Goal: Browse casually: Explore the website without a specific task or goal

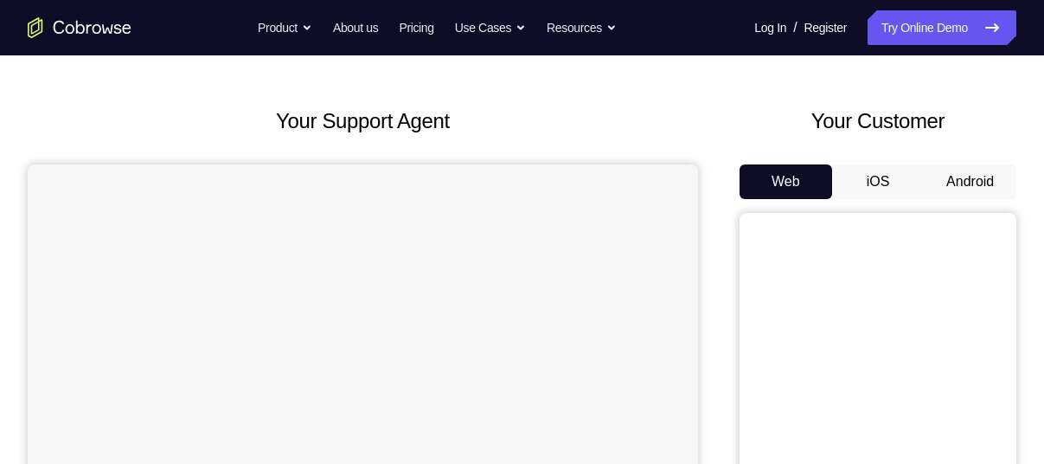
scroll to position [67, 0]
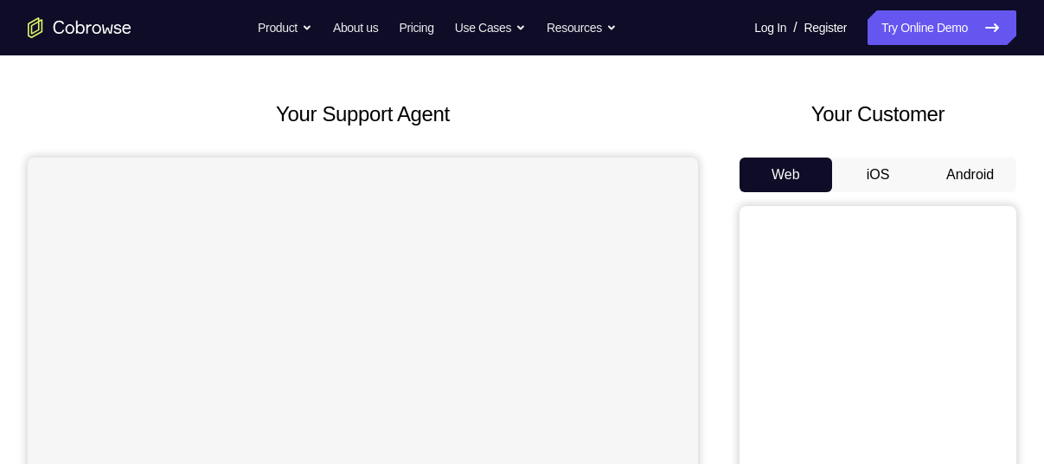
click at [937, 177] on button "Android" at bounding box center [970, 174] width 93 height 35
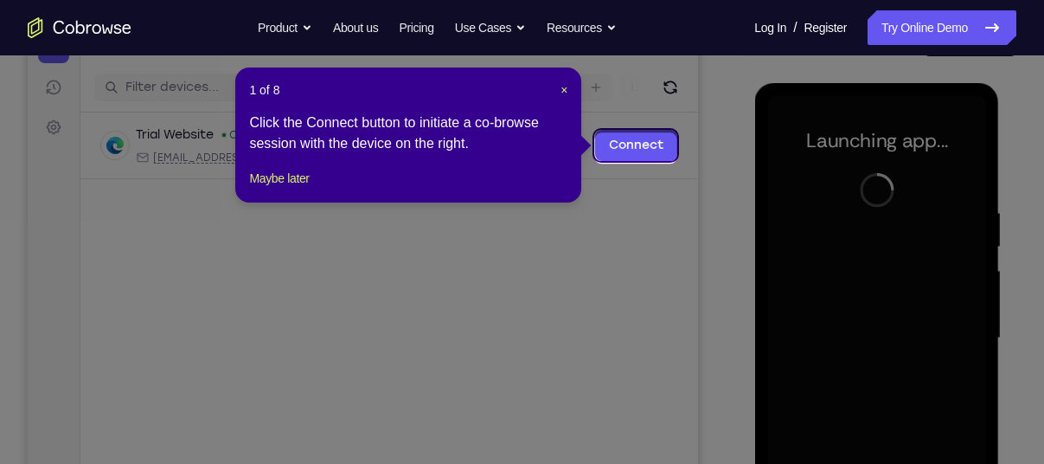
scroll to position [200, 0]
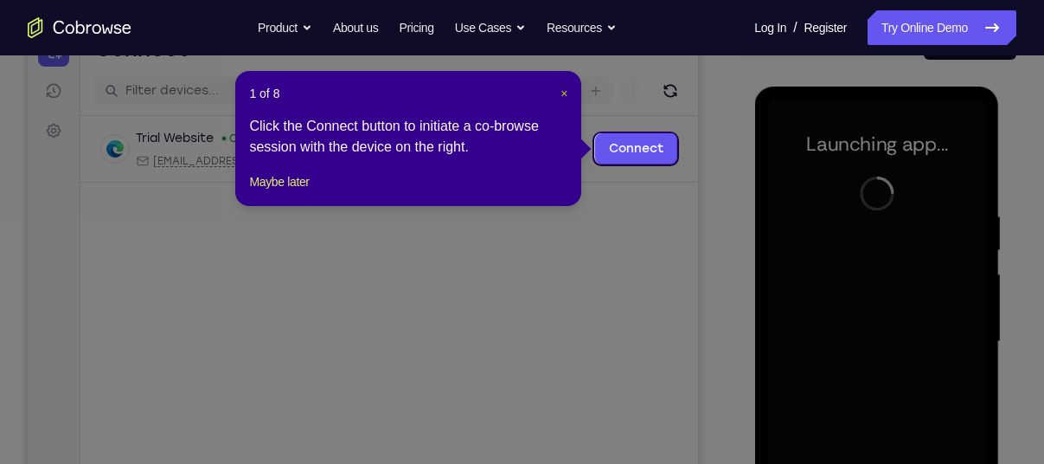
click at [561, 89] on span "×" at bounding box center [564, 94] width 7 height 14
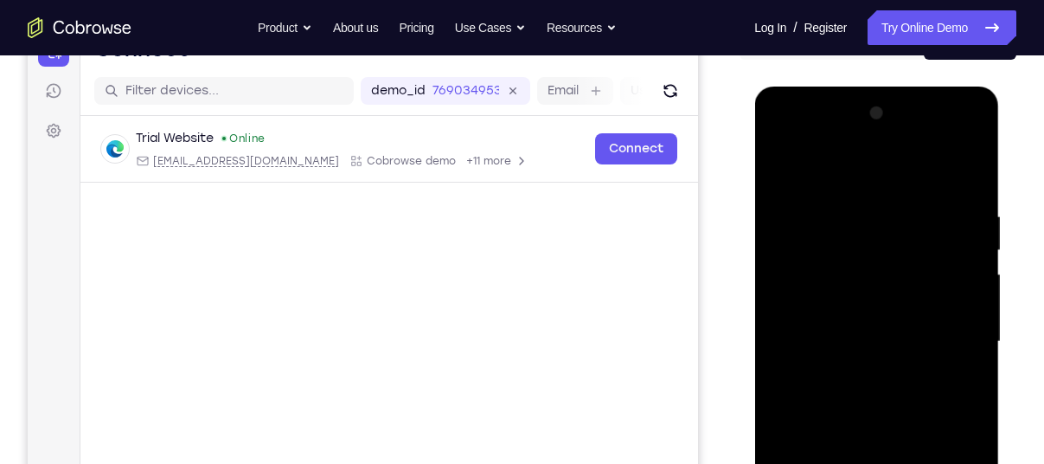
scroll to position [337, 0]
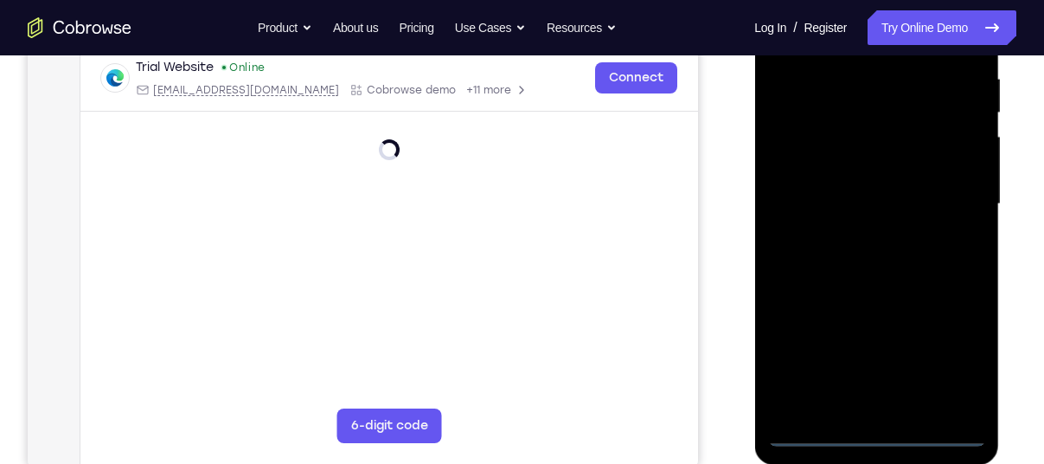
click at [871, 426] on div at bounding box center [876, 204] width 218 height 485
click at [876, 439] on div at bounding box center [876, 204] width 218 height 485
click at [940, 367] on div at bounding box center [876, 204] width 218 height 485
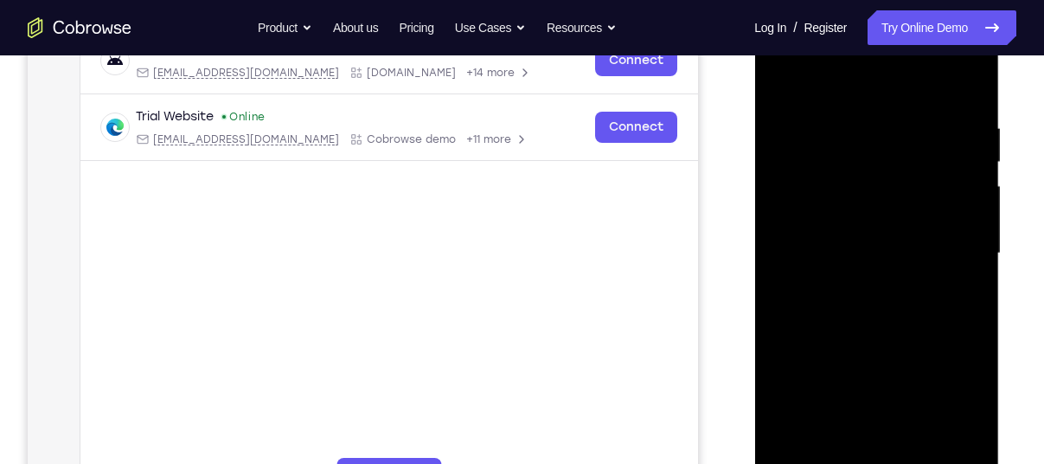
scroll to position [287, 0]
click at [835, 87] on div at bounding box center [876, 254] width 218 height 485
click at [949, 257] on div at bounding box center [876, 254] width 218 height 485
click at [855, 283] on div at bounding box center [876, 254] width 218 height 485
click at [852, 216] on div at bounding box center [876, 254] width 218 height 485
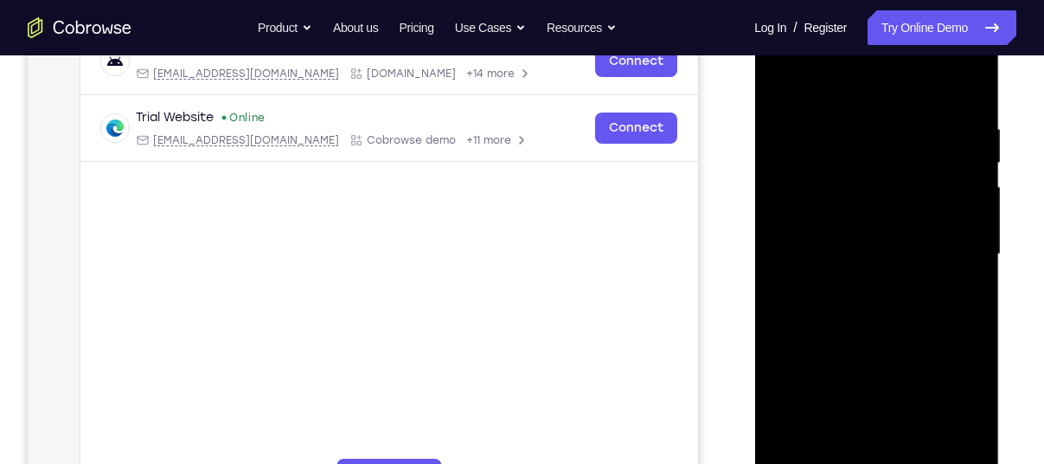
click at [846, 240] on div at bounding box center [876, 254] width 218 height 485
click at [876, 287] on div at bounding box center [876, 254] width 218 height 485
click at [735, 186] on div "Your Support Agent Your Customer Web iOS Android" at bounding box center [522, 198] width 989 height 639
click at [881, 214] on div at bounding box center [876, 254] width 218 height 485
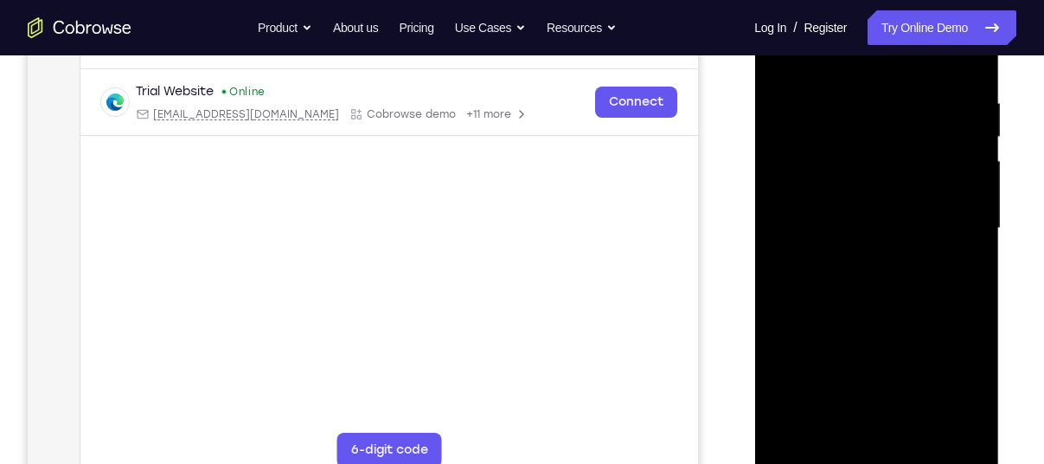
click at [926, 437] on div at bounding box center [876, 228] width 218 height 485
click at [890, 319] on div at bounding box center [876, 228] width 218 height 485
click at [889, 199] on div at bounding box center [876, 228] width 218 height 485
click at [809, 461] on div at bounding box center [876, 228] width 218 height 485
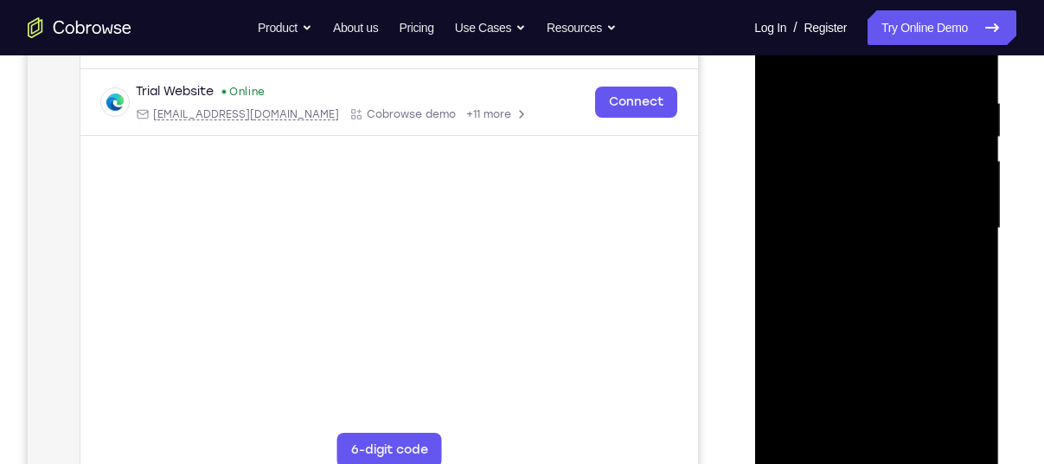
click at [855, 84] on div at bounding box center [876, 228] width 218 height 485
click at [956, 262] on div at bounding box center [876, 228] width 218 height 485
click at [964, 61] on div at bounding box center [876, 228] width 218 height 485
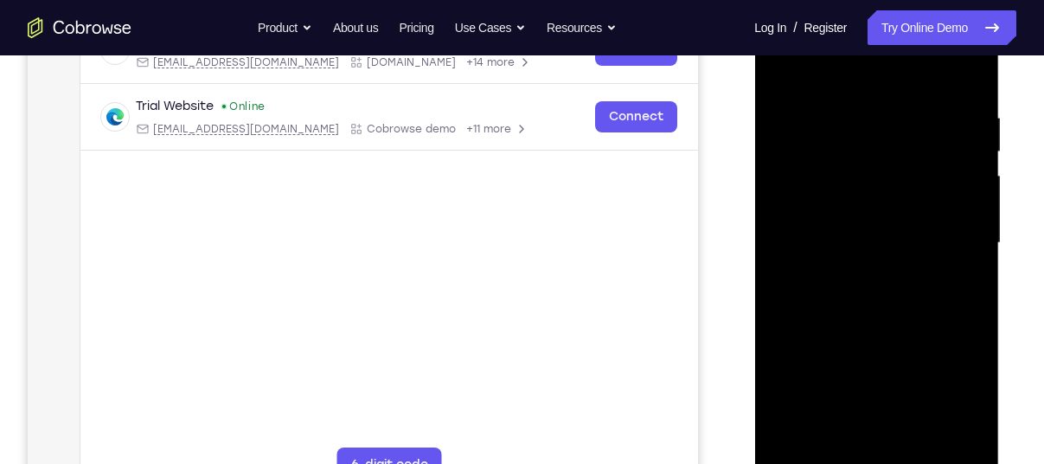
click at [800, 440] on div at bounding box center [876, 243] width 218 height 485
drag, startPoint x: 883, startPoint y: 201, endPoint x: 937, endPoint y: 462, distance: 266.7
click at [937, 462] on div at bounding box center [876, 243] width 218 height 485
click at [858, 116] on div at bounding box center [876, 243] width 218 height 485
click at [953, 230] on div at bounding box center [876, 243] width 218 height 485
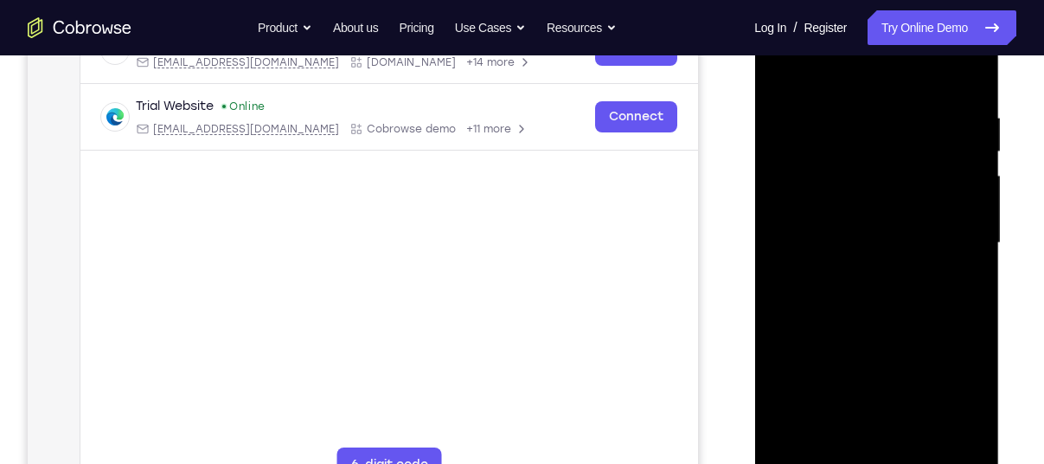
click at [953, 230] on div at bounding box center [876, 243] width 218 height 485
click at [960, 206] on div at bounding box center [876, 243] width 218 height 485
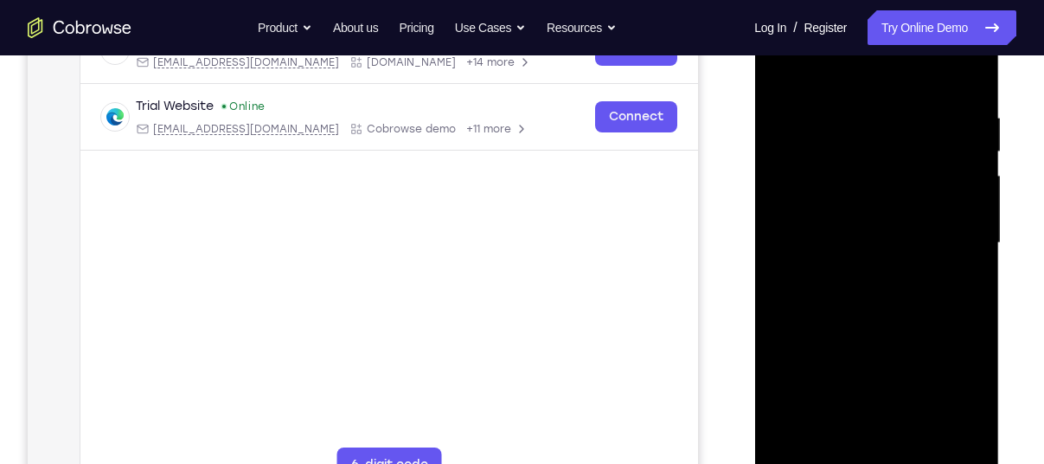
click at [965, 79] on div at bounding box center [876, 243] width 218 height 485
drag, startPoint x: 869, startPoint y: 265, endPoint x: 915, endPoint y: 508, distance: 247.6
click at [915, 463] on html "Online web based iOS Simulators and Android Emulators. Run iPhone, iPad, Mobile…" at bounding box center [877, 247] width 247 height 519
click at [972, 313] on div at bounding box center [876, 243] width 218 height 485
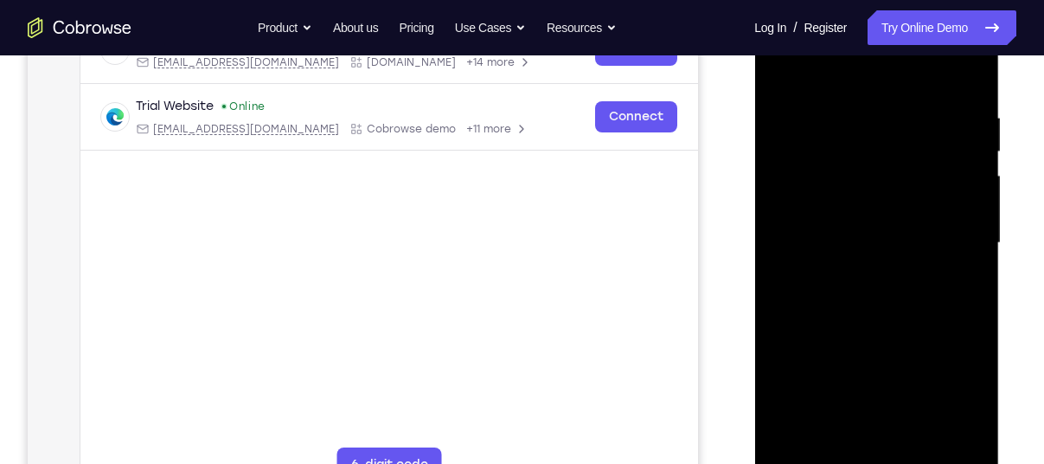
click at [858, 106] on div at bounding box center [876, 243] width 218 height 485
click at [964, 266] on div at bounding box center [876, 243] width 218 height 485
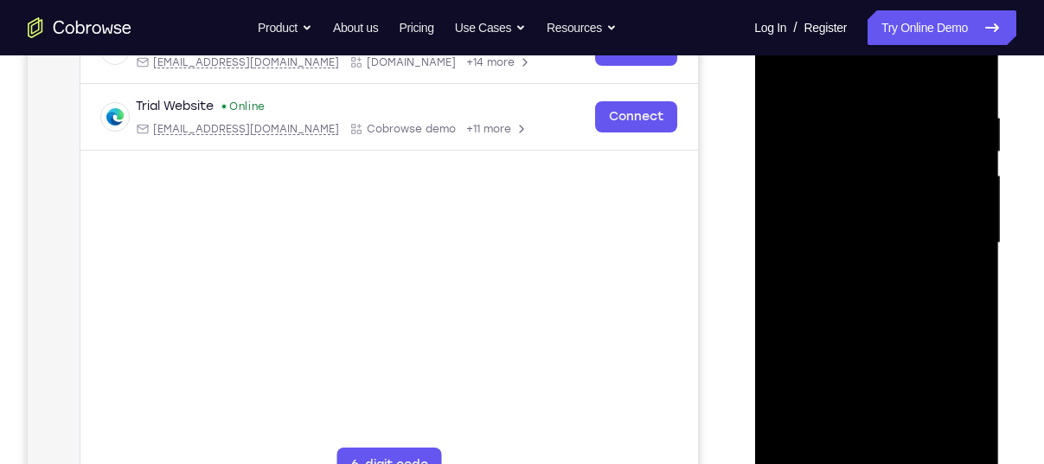
click at [964, 246] on div at bounding box center [876, 243] width 218 height 485
click at [794, 255] on div at bounding box center [876, 243] width 218 height 485
click at [959, 225] on div at bounding box center [876, 243] width 218 height 485
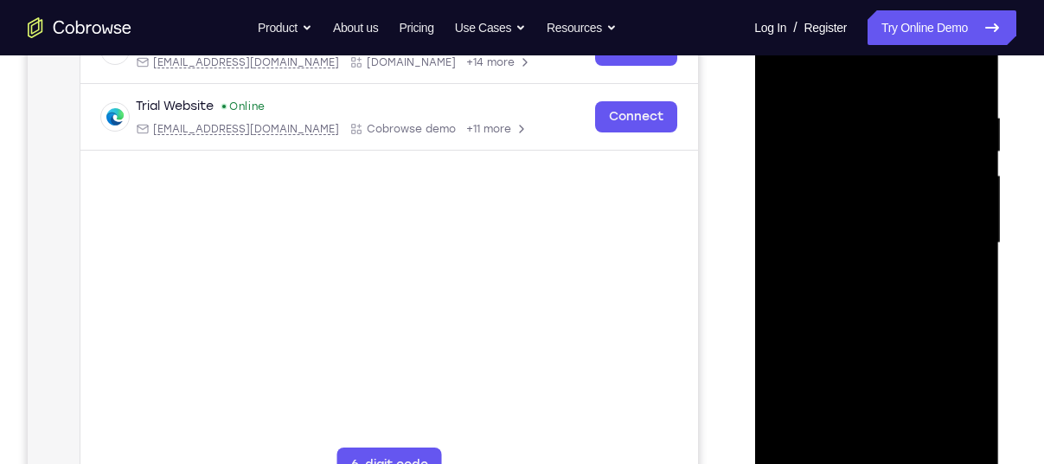
click at [965, 173] on div at bounding box center [876, 243] width 218 height 485
click at [966, 76] on div at bounding box center [876, 243] width 218 height 485
drag, startPoint x: 900, startPoint y: 232, endPoint x: 989, endPoint y: 472, distance: 256.5
click at [989, 463] on div at bounding box center [876, 246] width 245 height 516
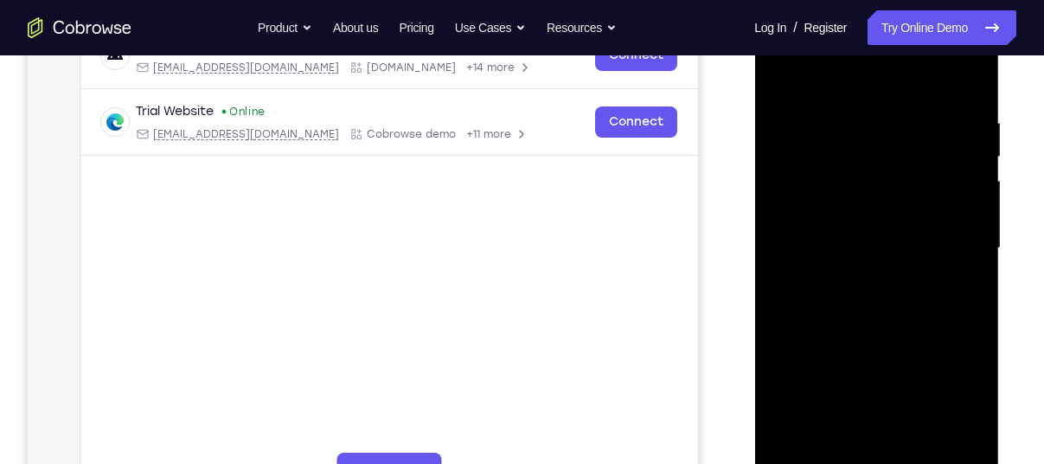
click at [981, 432] on div at bounding box center [876, 248] width 218 height 485
click at [972, 320] on div at bounding box center [876, 248] width 218 height 485
click at [856, 99] on div at bounding box center [876, 248] width 218 height 485
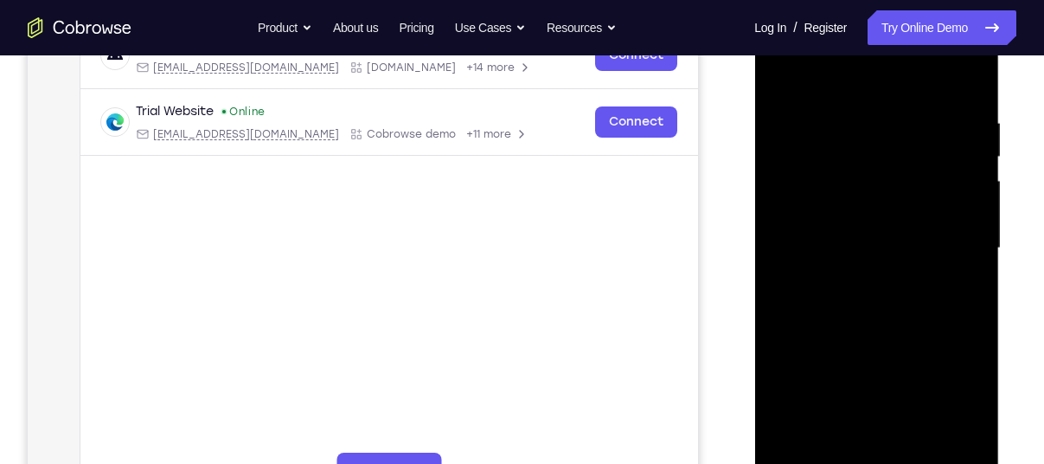
click at [965, 292] on div at bounding box center [876, 248] width 218 height 485
click at [970, 258] on div at bounding box center [876, 248] width 218 height 485
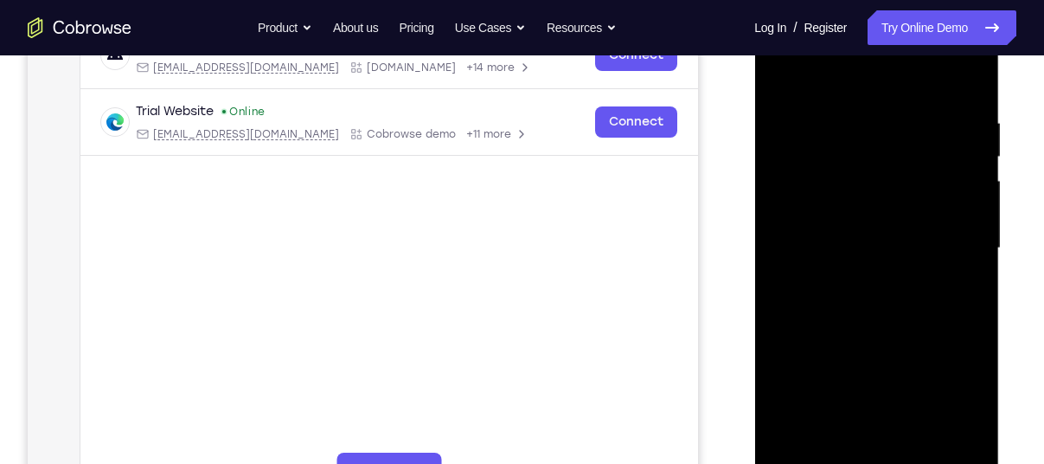
click at [793, 261] on div at bounding box center [876, 248] width 218 height 485
click at [966, 254] on div at bounding box center [876, 248] width 218 height 485
click at [960, 83] on div at bounding box center [876, 248] width 218 height 485
click at [918, 445] on div at bounding box center [876, 248] width 218 height 485
click at [788, 66] on div at bounding box center [876, 248] width 218 height 485
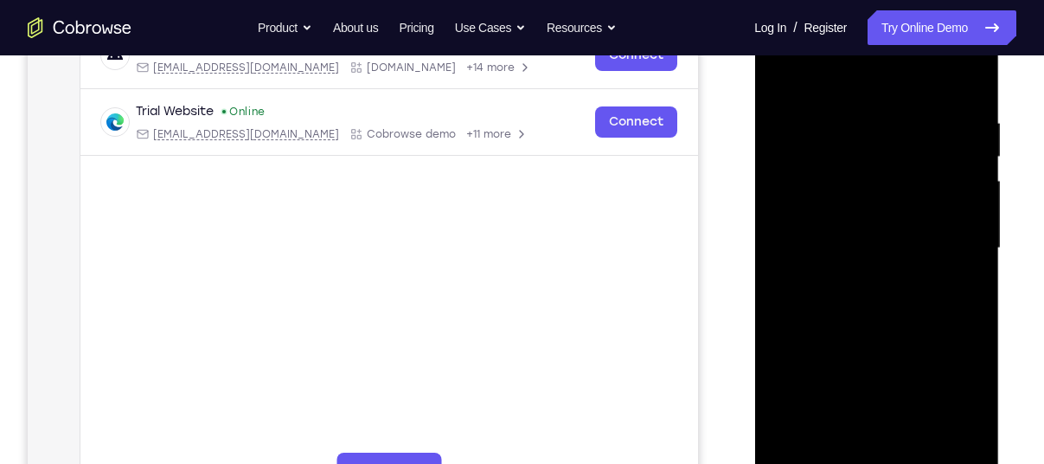
drag, startPoint x: 873, startPoint y: 283, endPoint x: 881, endPoint y: 370, distance: 87.7
drag, startPoint x: 881, startPoint y: 370, endPoint x: 864, endPoint y: 301, distance: 71.1
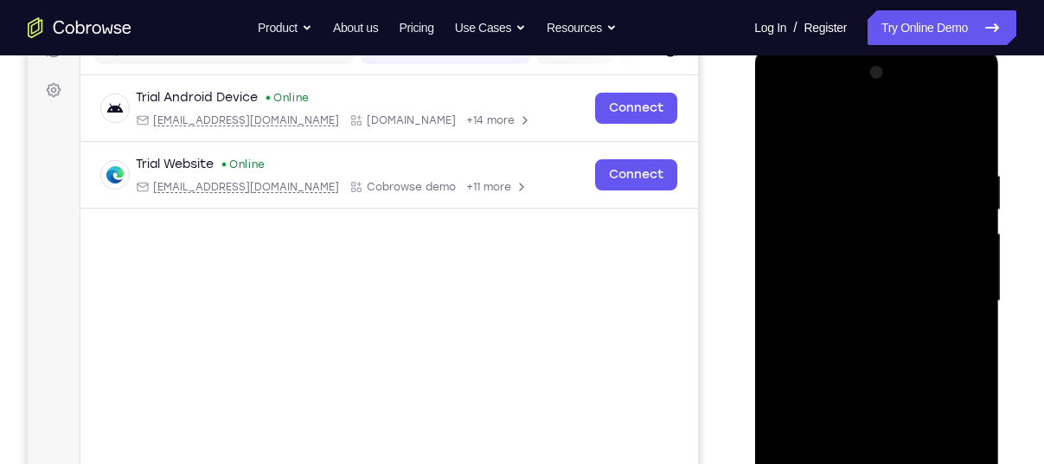
scroll to position [240, 0]
click at [951, 97] on div at bounding box center [876, 302] width 218 height 485
click at [799, 100] on div at bounding box center [876, 302] width 218 height 485
click at [833, 206] on div at bounding box center [876, 302] width 218 height 485
click at [851, 126] on div at bounding box center [876, 302] width 218 height 485
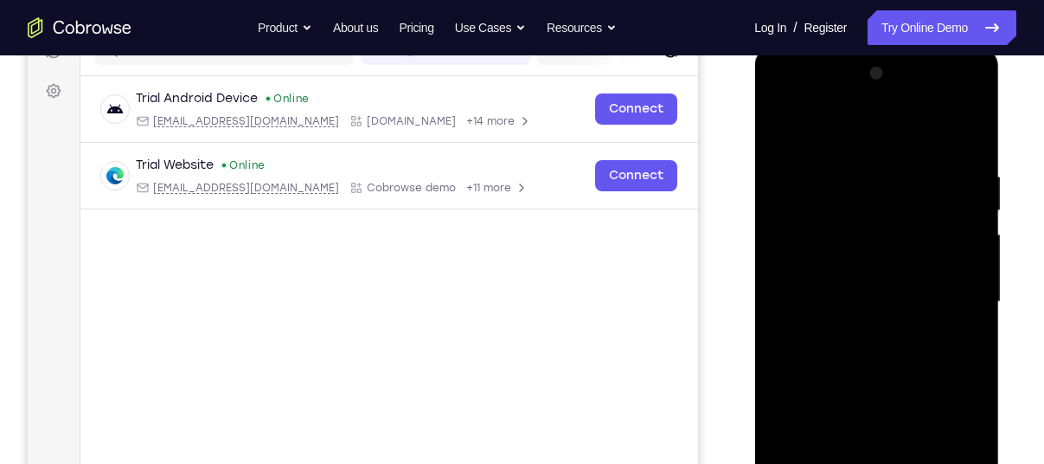
drag, startPoint x: 906, startPoint y: 324, endPoint x: 925, endPoint y: 158, distance: 167.2
click at [925, 158] on div at bounding box center [876, 302] width 218 height 485
drag, startPoint x: 947, startPoint y: 327, endPoint x: 940, endPoint y: 161, distance: 166.2
click at [940, 161] on div at bounding box center [876, 302] width 218 height 485
click at [889, 403] on div at bounding box center [876, 302] width 218 height 485
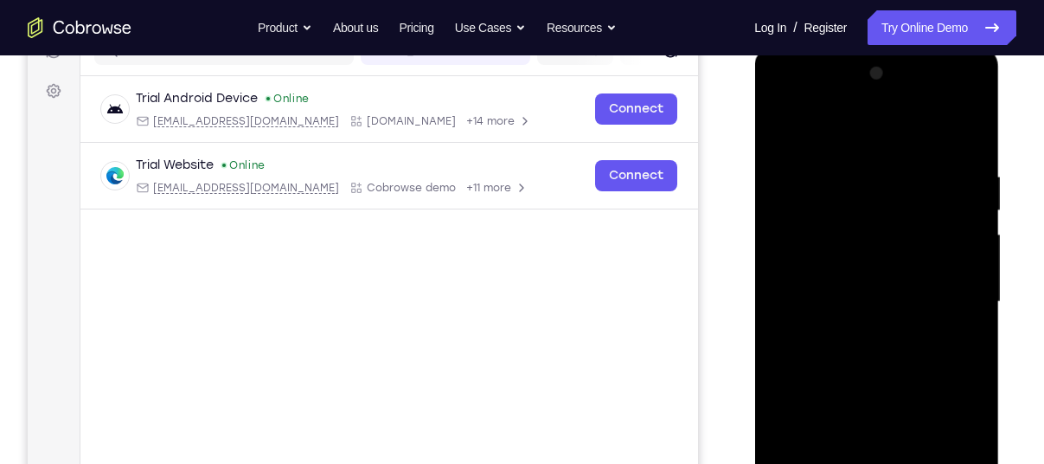
drag, startPoint x: 860, startPoint y: 312, endPoint x: 853, endPoint y: 219, distance: 93.7
click at [853, 219] on div at bounding box center [876, 302] width 218 height 485
drag, startPoint x: 859, startPoint y: 279, endPoint x: 853, endPoint y: 142, distance: 136.8
click at [853, 142] on div at bounding box center [876, 302] width 218 height 485
drag, startPoint x: 839, startPoint y: 322, endPoint x: 828, endPoint y: 141, distance: 181.2
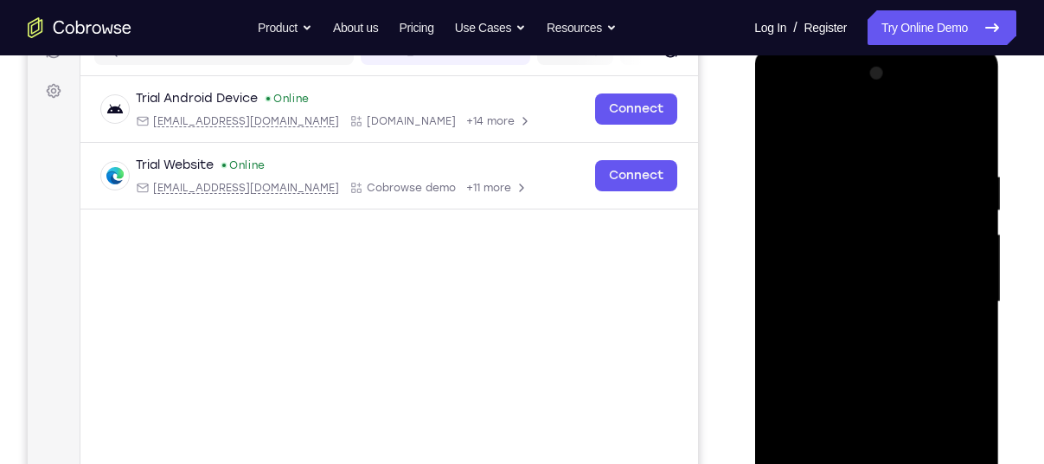
click at [828, 141] on div at bounding box center [876, 302] width 218 height 485
drag, startPoint x: 849, startPoint y: 351, endPoint x: 838, endPoint y: 201, distance: 151.0
click at [838, 201] on div at bounding box center [876, 302] width 218 height 485
drag, startPoint x: 862, startPoint y: 271, endPoint x: 873, endPoint y: 100, distance: 170.8
click at [873, 100] on div at bounding box center [876, 302] width 218 height 485
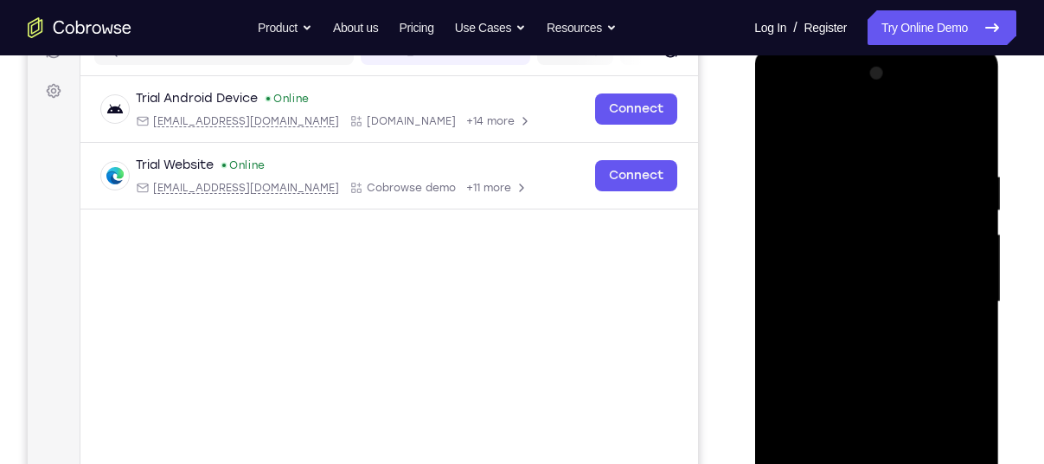
drag, startPoint x: 902, startPoint y: 317, endPoint x: 899, endPoint y: 182, distance: 135.0
click at [899, 182] on div at bounding box center [876, 302] width 218 height 485
drag, startPoint x: 873, startPoint y: 293, endPoint x: 885, endPoint y: 144, distance: 150.2
click at [885, 144] on div at bounding box center [876, 302] width 218 height 485
drag, startPoint x: 885, startPoint y: 144, endPoint x: 889, endPoint y: -47, distance: 190.4
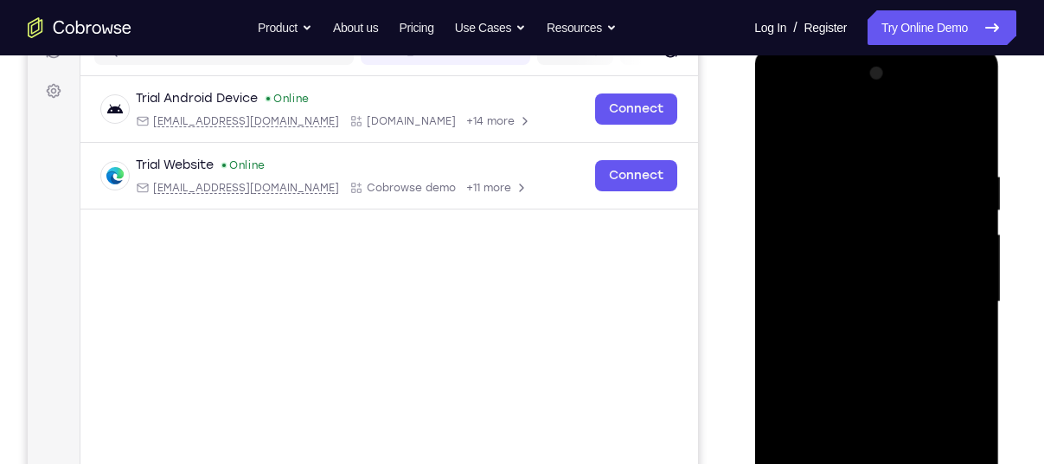
click at [889, 47] on html "Online web based iOS Simulators and Android Emulators. Run iPhone, iPad, Mobile…" at bounding box center [877, 306] width 247 height 519
drag, startPoint x: 860, startPoint y: 305, endPoint x: 878, endPoint y: 508, distance: 204.1
click at [878, 463] on div at bounding box center [876, 302] width 218 height 485
click at [959, 98] on div at bounding box center [876, 302] width 218 height 485
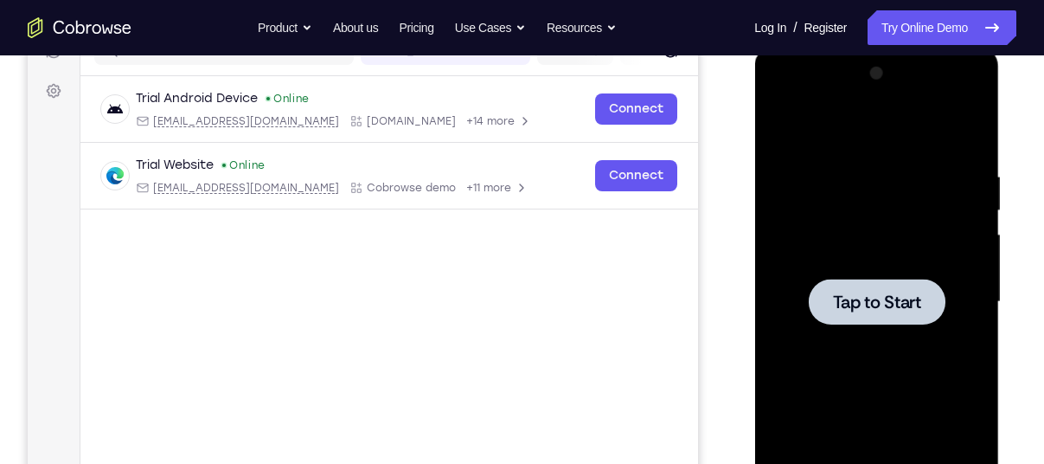
click at [860, 272] on div at bounding box center [876, 302] width 218 height 485
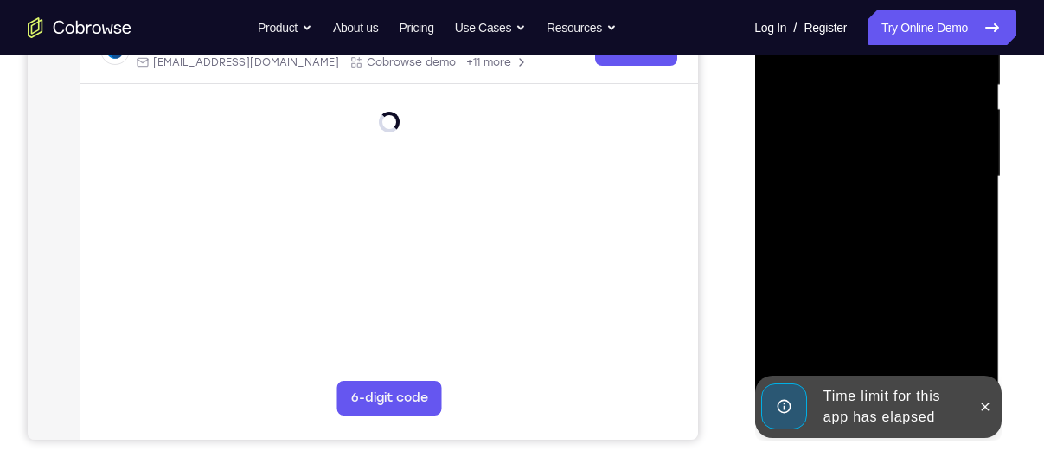
scroll to position [395, 0]
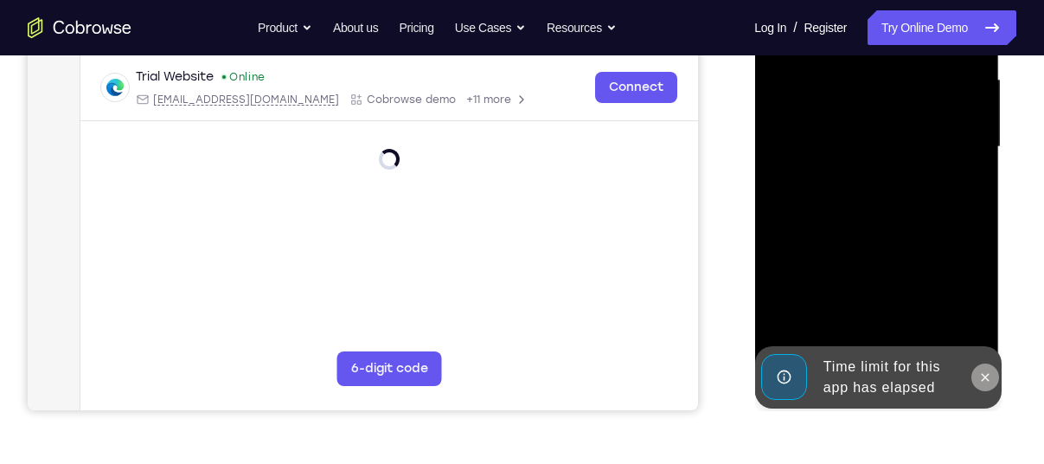
click at [985, 377] on icon at bounding box center [985, 377] width 8 height 8
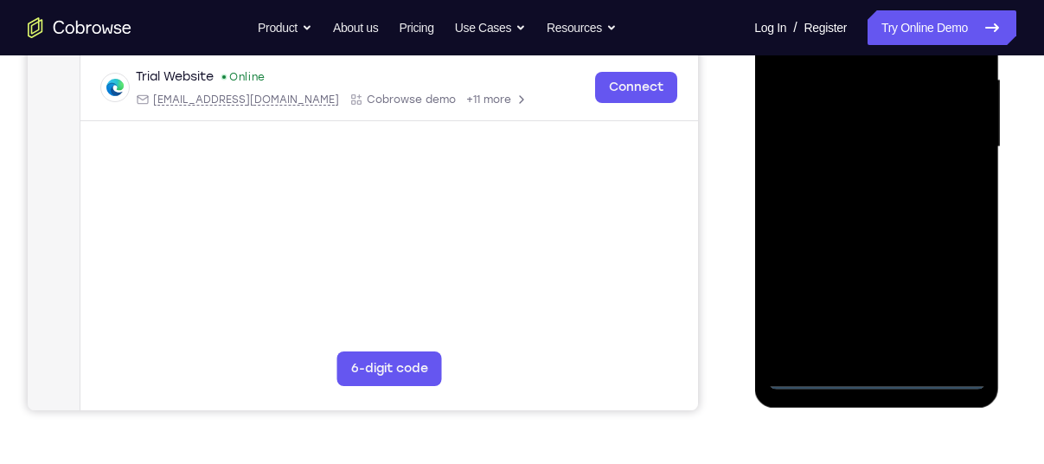
click at [880, 375] on div at bounding box center [876, 147] width 218 height 485
click at [956, 304] on div at bounding box center [876, 147] width 218 height 485
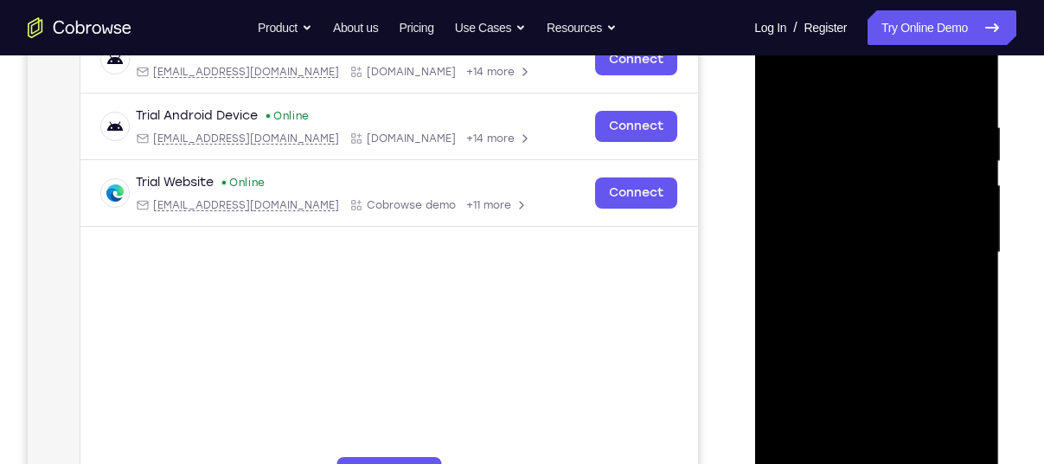
scroll to position [266, 0]
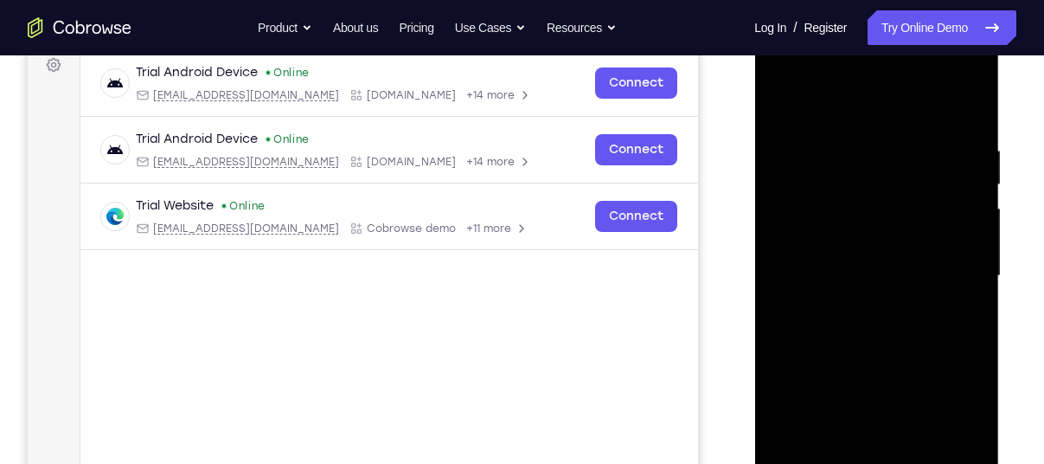
click at [835, 109] on div at bounding box center [876, 276] width 218 height 485
click at [831, 181] on div at bounding box center [876, 276] width 218 height 485
click at [902, 130] on div at bounding box center [876, 276] width 218 height 485
click at [851, 247] on div at bounding box center [876, 276] width 218 height 485
drag, startPoint x: 872, startPoint y: 264, endPoint x: 889, endPoint y: 138, distance: 127.4
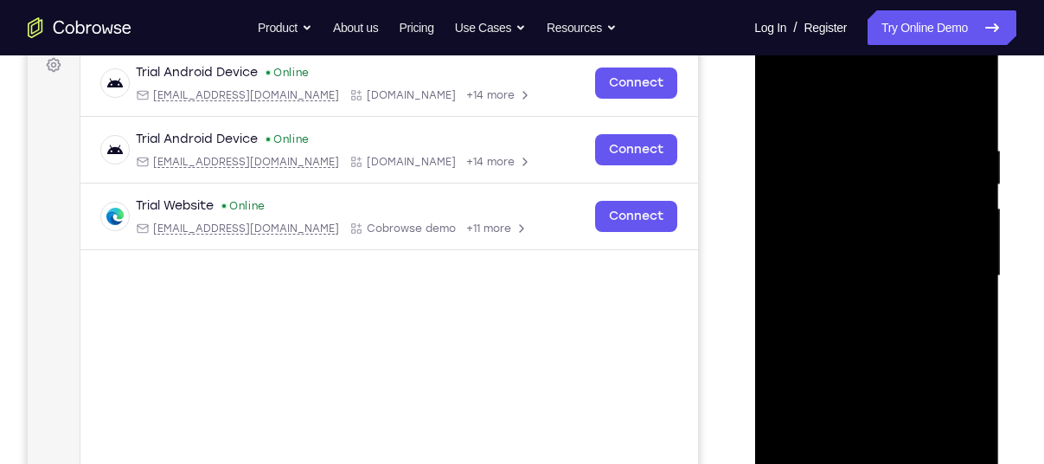
click at [889, 138] on div at bounding box center [876, 276] width 218 height 485
drag, startPoint x: 881, startPoint y: 252, endPoint x: 889, endPoint y: 119, distance: 132.7
click at [889, 119] on div at bounding box center [876, 276] width 218 height 485
drag, startPoint x: 881, startPoint y: 282, endPoint x: 893, endPoint y: 125, distance: 157.9
click at [893, 125] on div at bounding box center [876, 276] width 218 height 485
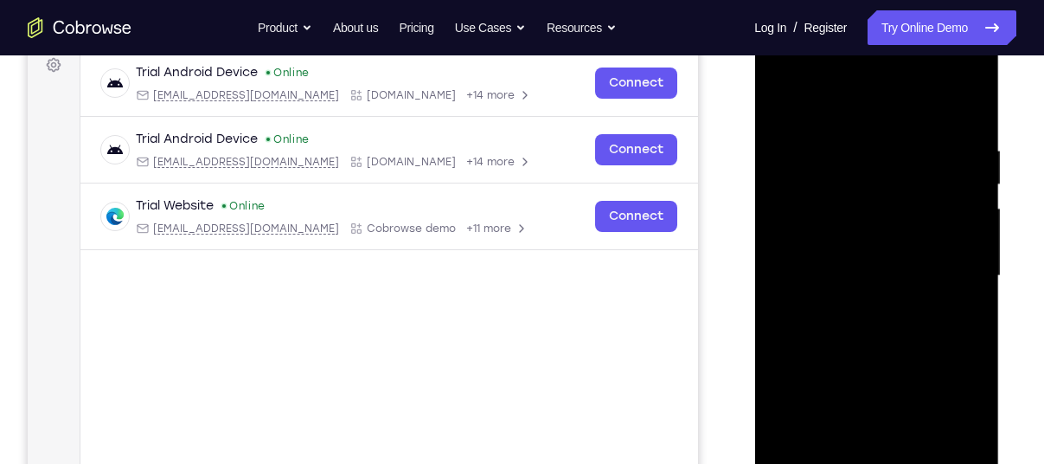
drag, startPoint x: 867, startPoint y: 327, endPoint x: 878, endPoint y: 169, distance: 158.7
click at [878, 169] on div at bounding box center [876, 276] width 218 height 485
drag, startPoint x: 876, startPoint y: 310, endPoint x: 875, endPoint y: 116, distance: 193.8
click at [875, 116] on div at bounding box center [876, 276] width 218 height 485
drag, startPoint x: 874, startPoint y: 319, endPoint x: 874, endPoint y: 138, distance: 181.7
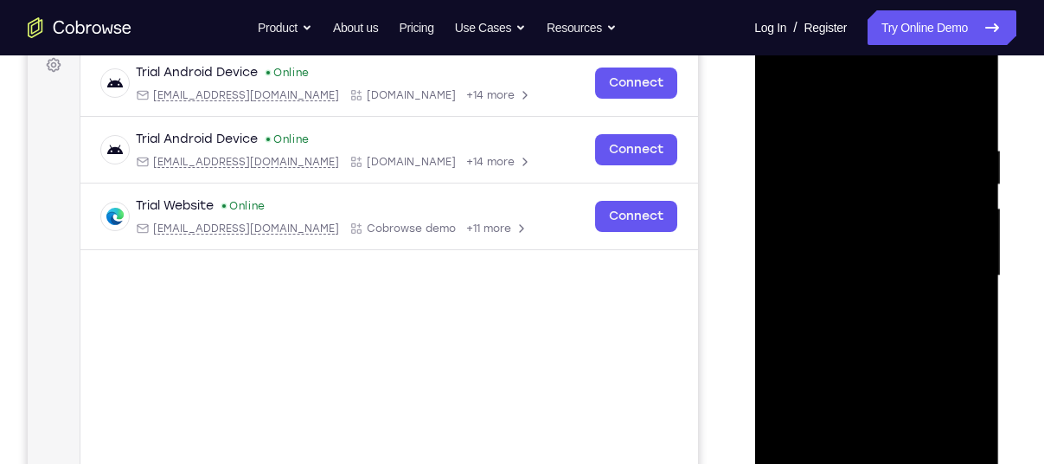
click at [874, 138] on div at bounding box center [876, 276] width 218 height 485
drag, startPoint x: 869, startPoint y: 271, endPoint x: 872, endPoint y: 59, distance: 212.0
click at [872, 59] on div at bounding box center [876, 276] width 218 height 485
drag, startPoint x: 864, startPoint y: 246, endPoint x: 864, endPoint y: 151, distance: 95.2
click at [864, 151] on div at bounding box center [876, 276] width 218 height 485
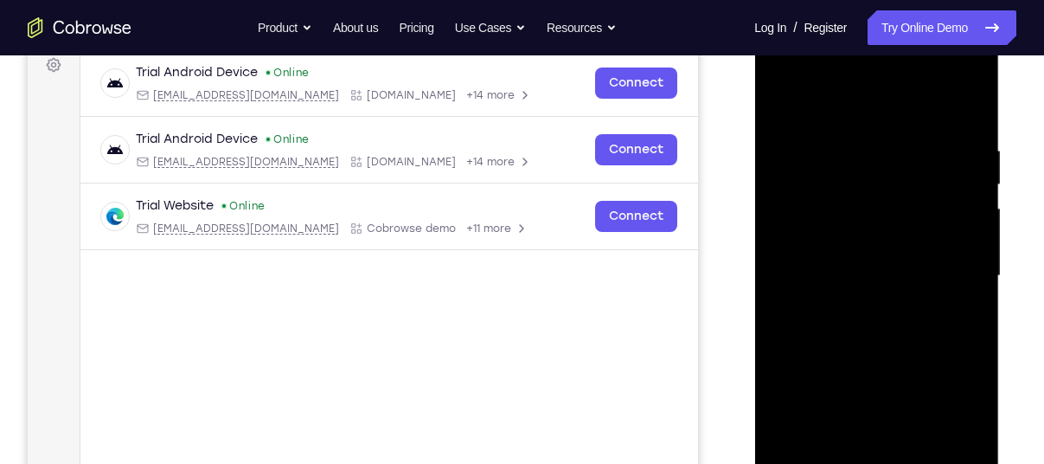
drag, startPoint x: 864, startPoint y: 151, endPoint x: 908, endPoint y: 446, distance: 299.0
click at [908, 446] on div at bounding box center [876, 276] width 218 height 485
drag, startPoint x: 904, startPoint y: 308, endPoint x: 927, endPoint y: 508, distance: 201.1
click at [927, 463] on div at bounding box center [876, 276] width 218 height 485
drag, startPoint x: 894, startPoint y: 318, endPoint x: 957, endPoint y: 508, distance: 199.7
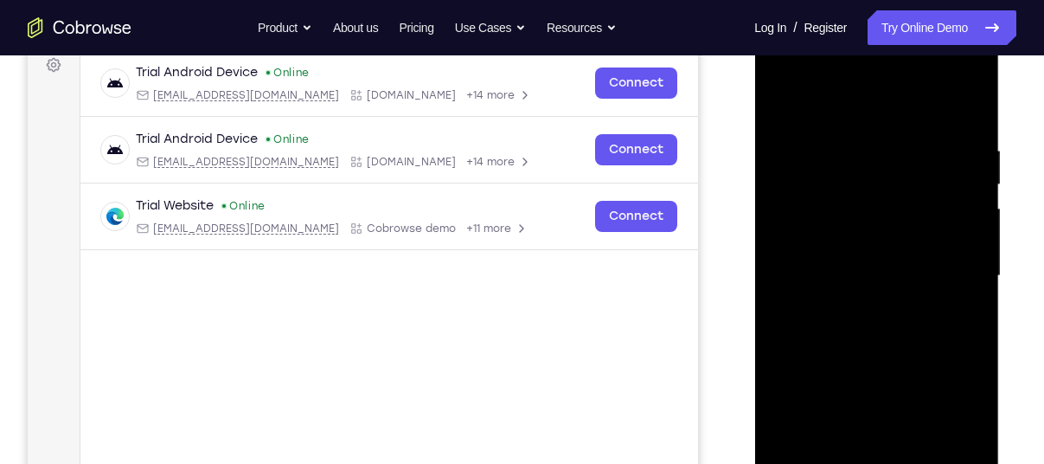
click at [957, 463] on div at bounding box center [876, 276] width 218 height 485
drag, startPoint x: 937, startPoint y: 201, endPoint x: 961, endPoint y: 366, distance: 167.0
click at [961, 366] on div at bounding box center [876, 276] width 218 height 485
drag, startPoint x: 857, startPoint y: 294, endPoint x: 873, endPoint y: 323, distance: 32.9
click at [873, 323] on div at bounding box center [876, 276] width 218 height 485
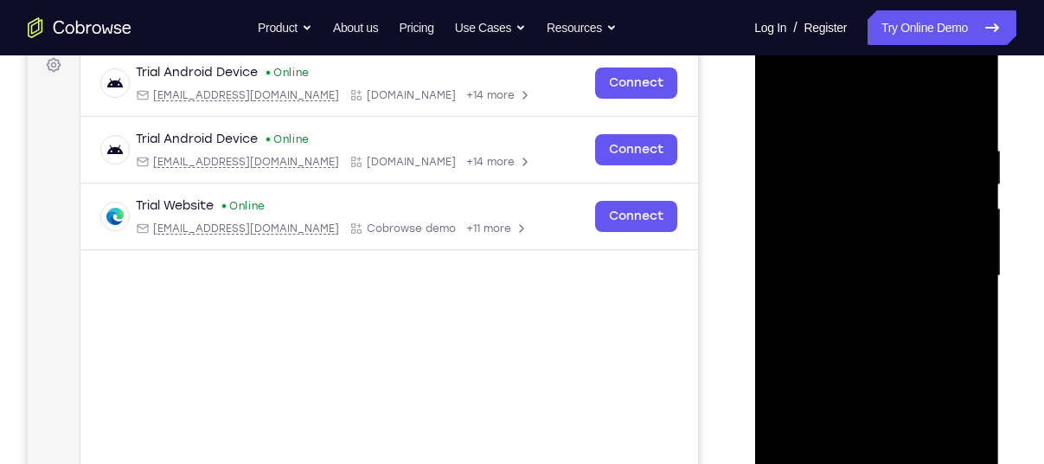
click at [862, 402] on div at bounding box center [876, 276] width 218 height 485
drag, startPoint x: 908, startPoint y: 296, endPoint x: 910, endPoint y: 170, distance: 126.3
click at [910, 170] on div at bounding box center [876, 276] width 218 height 485
drag, startPoint x: 850, startPoint y: 349, endPoint x: 875, endPoint y: 183, distance: 168.0
click at [875, 183] on div at bounding box center [876, 276] width 218 height 485
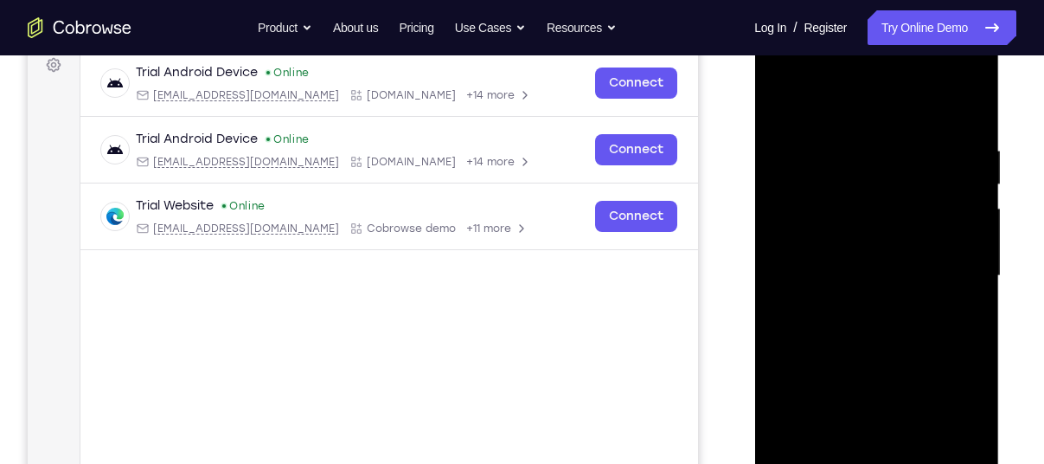
click at [944, 75] on div at bounding box center [876, 276] width 218 height 485
click at [805, 81] on div at bounding box center [876, 276] width 218 height 485
click at [836, 175] on div at bounding box center [876, 276] width 218 height 485
click at [861, 131] on div at bounding box center [876, 276] width 218 height 485
drag, startPoint x: 875, startPoint y: 216, endPoint x: 895, endPoint y: 168, distance: 52.7
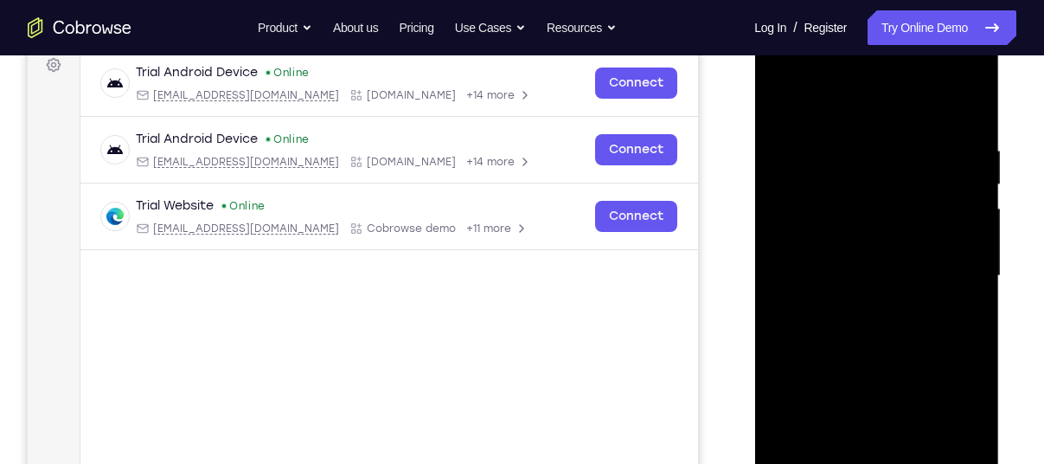
click at [895, 168] on div at bounding box center [876, 276] width 218 height 485
drag, startPoint x: 870, startPoint y: 284, endPoint x: 837, endPoint y: 170, distance: 118.0
click at [837, 170] on div at bounding box center [876, 276] width 218 height 485
drag, startPoint x: 861, startPoint y: 289, endPoint x: 851, endPoint y: 159, distance: 130.1
click at [851, 159] on div at bounding box center [876, 276] width 218 height 485
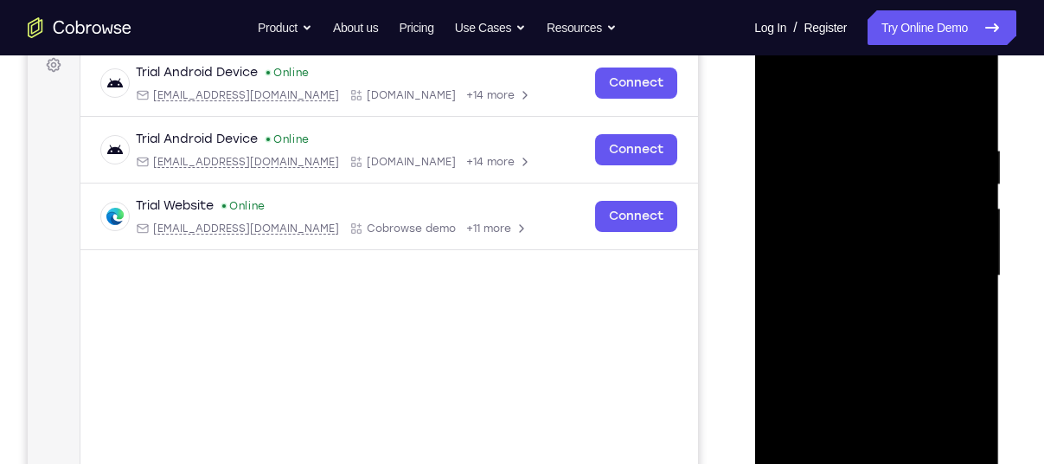
drag, startPoint x: 852, startPoint y: 298, endPoint x: 864, endPoint y: 119, distance: 180.4
click at [864, 119] on div at bounding box center [876, 276] width 218 height 485
drag, startPoint x: 870, startPoint y: 293, endPoint x: 852, endPoint y: 123, distance: 171.3
click at [852, 123] on div at bounding box center [876, 276] width 218 height 485
drag, startPoint x: 875, startPoint y: 241, endPoint x: 846, endPoint y: 78, distance: 166.0
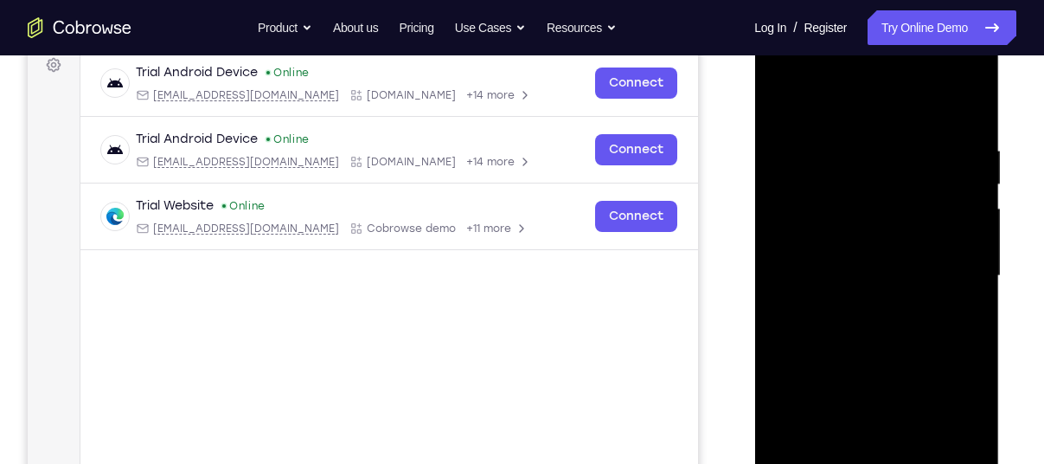
click at [846, 78] on div at bounding box center [876, 276] width 218 height 485
click at [859, 255] on div at bounding box center [876, 276] width 218 height 485
click at [819, 127] on div at bounding box center [876, 276] width 218 height 485
drag, startPoint x: 826, startPoint y: 163, endPoint x: 823, endPoint y: 184, distance: 21.9
click at [823, 184] on div at bounding box center [876, 276] width 218 height 485
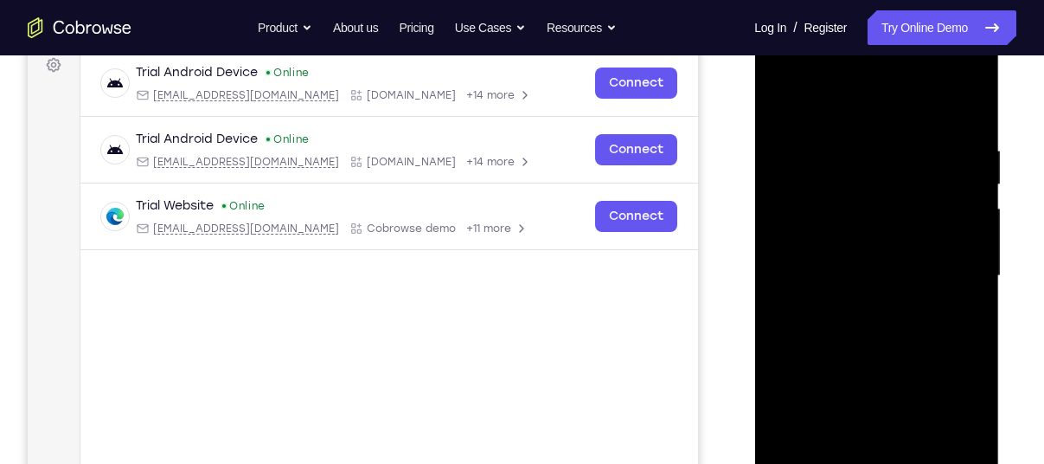
click at [880, 159] on div at bounding box center [876, 276] width 218 height 485
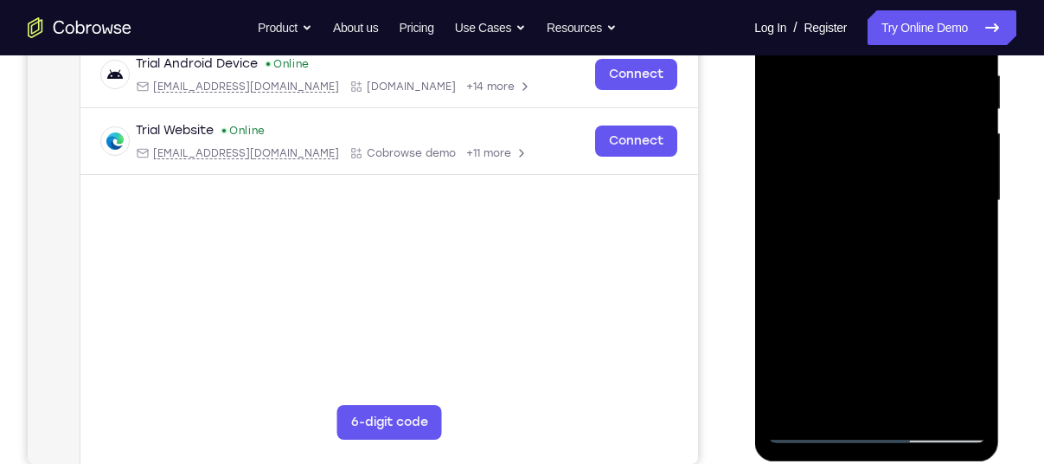
click at [812, 425] on div at bounding box center [876, 200] width 218 height 485
click at [854, 255] on div at bounding box center [876, 200] width 218 height 485
click at [944, 365] on div at bounding box center [876, 200] width 218 height 485
drag, startPoint x: 210, startPoint y: 416, endPoint x: 739, endPoint y: 418, distance: 528.6
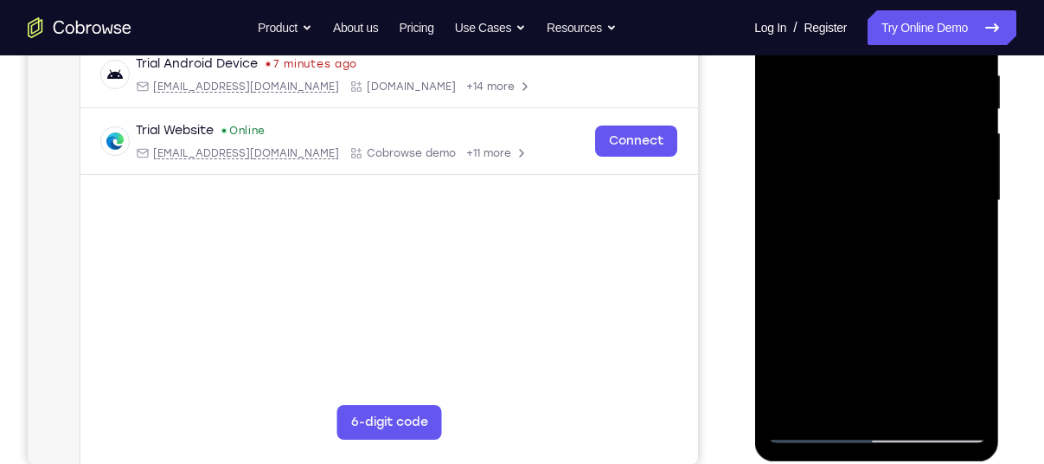
click at [739, 418] on div "Your Support Agent Your Customer Web iOS Android" at bounding box center [522, 144] width 989 height 639
click at [806, 427] on div at bounding box center [876, 200] width 218 height 485
drag, startPoint x: 876, startPoint y: 369, endPoint x: 883, endPoint y: 231, distance: 138.7
drag, startPoint x: 129, startPoint y: 286, endPoint x: 1040, endPoint y: 305, distance: 911.3
click at [1040, 305] on div "Your Support Agent Your Customer Web iOS Android Next Steps We’d be happy to gi…" at bounding box center [522, 284] width 1044 height 1141
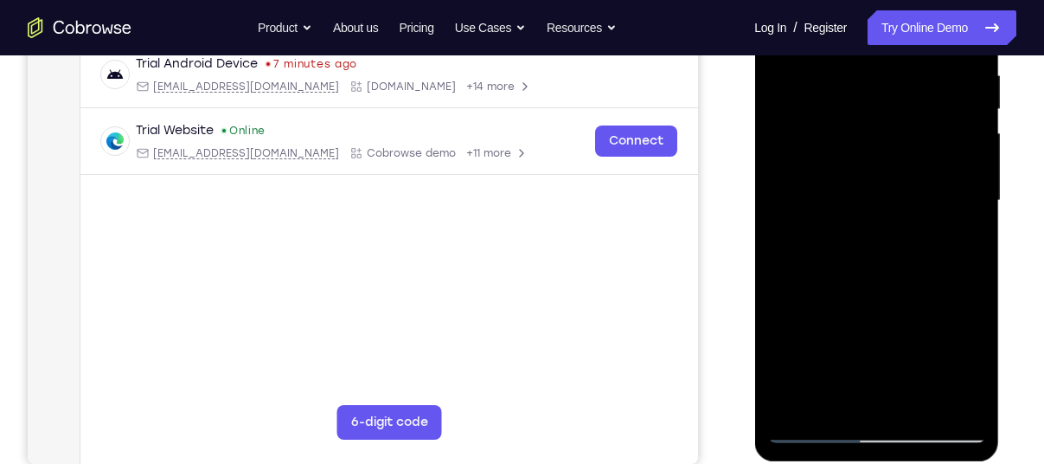
click at [848, 340] on div at bounding box center [876, 200] width 218 height 485
click at [814, 423] on div at bounding box center [876, 200] width 218 height 485
click at [814, 427] on div at bounding box center [876, 200] width 218 height 485
click at [818, 232] on div at bounding box center [876, 200] width 218 height 485
click at [842, 232] on div at bounding box center [876, 200] width 218 height 485
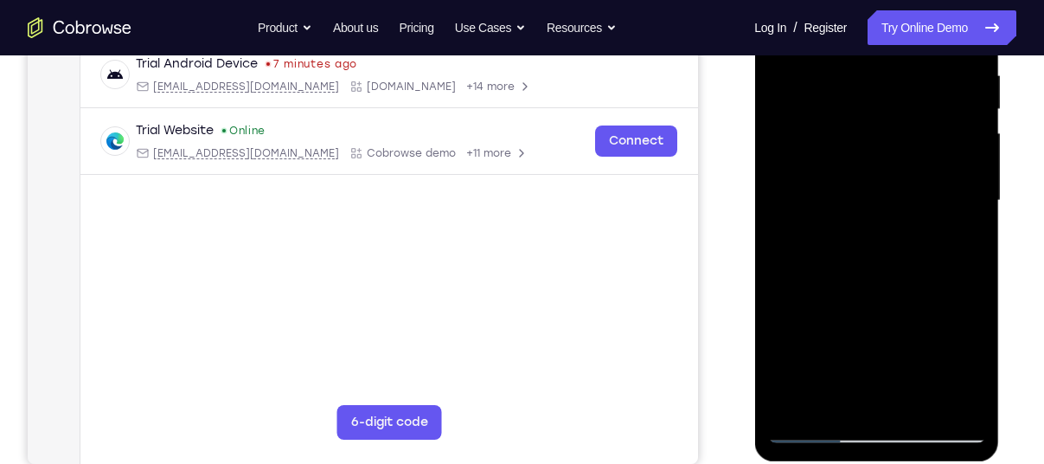
drag, startPoint x: 844, startPoint y: 245, endPoint x: 862, endPoint y: 141, distance: 105.4
click at [862, 141] on div at bounding box center [876, 200] width 218 height 485
click at [874, 202] on div at bounding box center [876, 200] width 218 height 485
drag, startPoint x: 898, startPoint y: 210, endPoint x: 897, endPoint y: 310, distance: 99.5
click at [897, 310] on div at bounding box center [876, 200] width 218 height 485
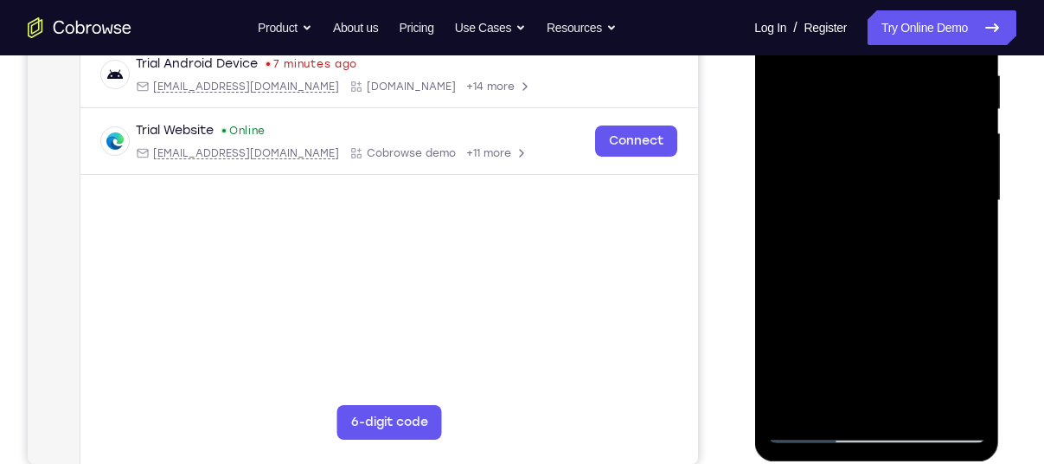
click at [878, 342] on div at bounding box center [876, 200] width 218 height 485
drag, startPoint x: 883, startPoint y: 120, endPoint x: 937, endPoint y: 113, distance: 54.1
click at [937, 113] on div at bounding box center [876, 200] width 218 height 485
click at [913, 122] on div at bounding box center [876, 200] width 218 height 485
drag, startPoint x: 889, startPoint y: 126, endPoint x: 971, endPoint y: 115, distance: 82.1
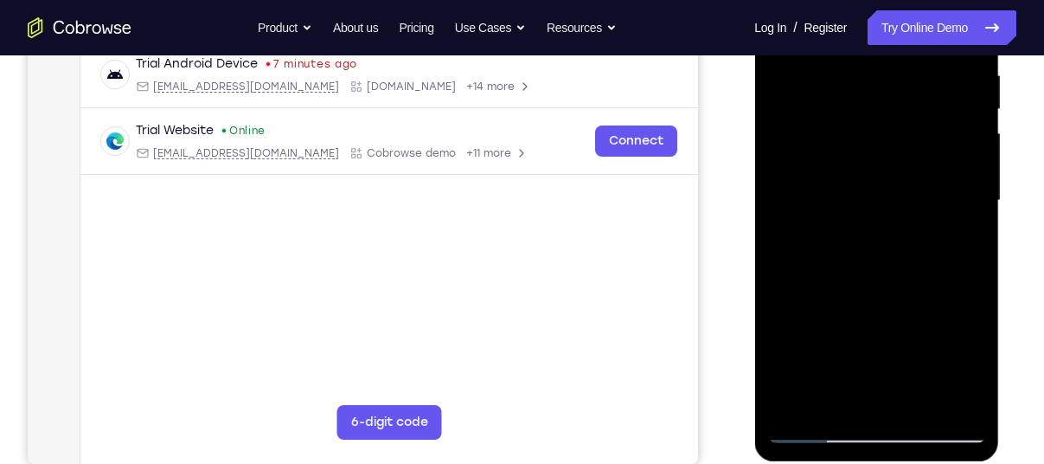
click at [971, 115] on div at bounding box center [876, 200] width 218 height 485
drag, startPoint x: 971, startPoint y: 115, endPoint x: 873, endPoint y: 130, distance: 98.9
drag, startPoint x: 873, startPoint y: 130, endPoint x: 973, endPoint y: 136, distance: 100.5
click at [973, 136] on div at bounding box center [876, 200] width 218 height 485
drag, startPoint x: 905, startPoint y: 304, endPoint x: 918, endPoint y: 118, distance: 186.5
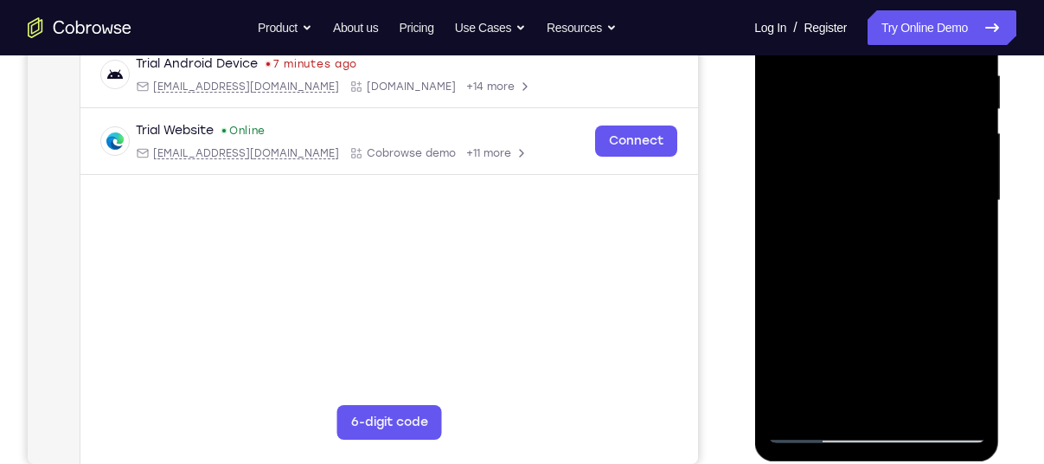
click at [918, 118] on div at bounding box center [876, 200] width 218 height 485
drag, startPoint x: 858, startPoint y: 361, endPoint x: 857, endPoint y: 273, distance: 88.3
click at [857, 273] on div at bounding box center [876, 200] width 218 height 485
drag, startPoint x: 838, startPoint y: 279, endPoint x: 966, endPoint y: 307, distance: 131.2
click at [966, 307] on div at bounding box center [876, 200] width 218 height 485
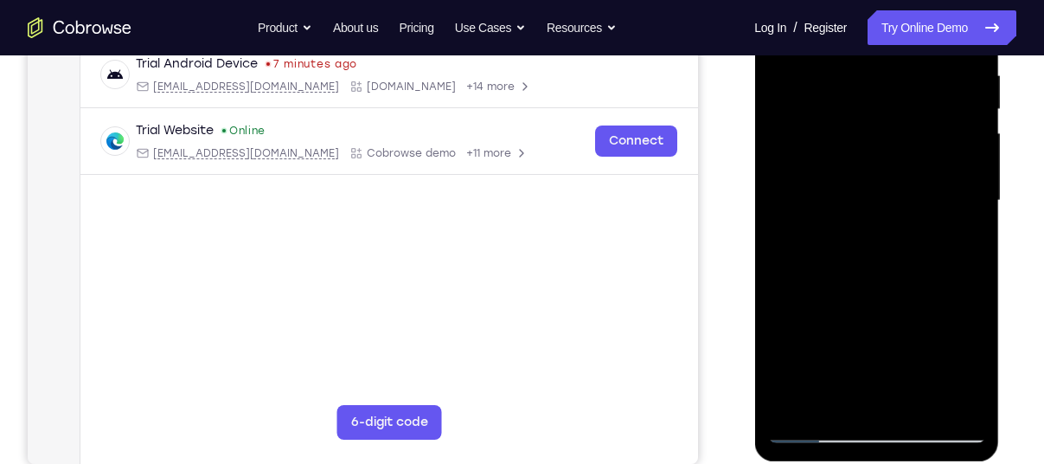
drag, startPoint x: 899, startPoint y: 183, endPoint x: 902, endPoint y: 382, distance: 199.9
click at [902, 382] on div at bounding box center [876, 200] width 218 height 485
drag, startPoint x: 902, startPoint y: 203, endPoint x: 934, endPoint y: 412, distance: 211.1
click at [934, 412] on div at bounding box center [876, 200] width 218 height 485
drag, startPoint x: 901, startPoint y: 281, endPoint x: 907, endPoint y: 378, distance: 97.1
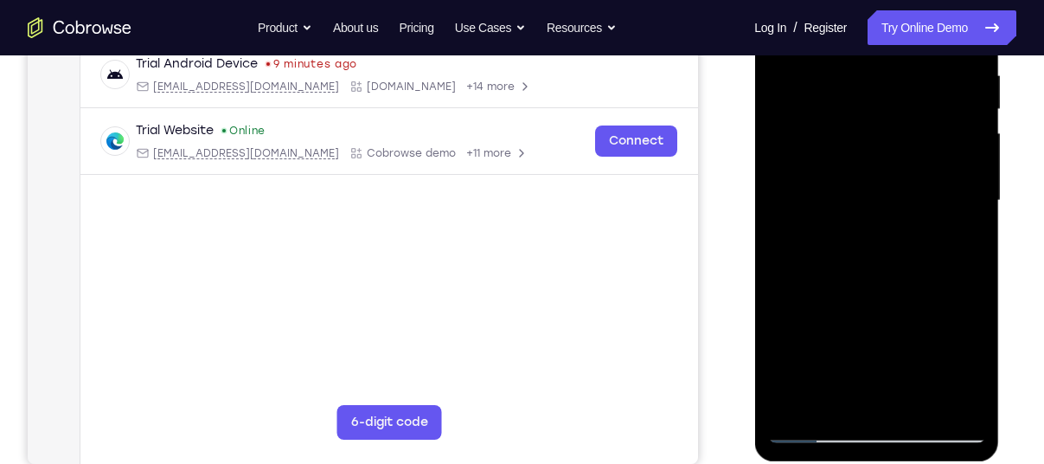
click at [907, 378] on div at bounding box center [876, 200] width 218 height 485
click at [901, 352] on div at bounding box center [876, 200] width 218 height 485
drag, startPoint x: 889, startPoint y: 107, endPoint x: 982, endPoint y: 98, distance: 93.9
click at [982, 98] on div at bounding box center [876, 200] width 218 height 485
drag, startPoint x: 966, startPoint y: 101, endPoint x: 864, endPoint y: 118, distance: 103.4
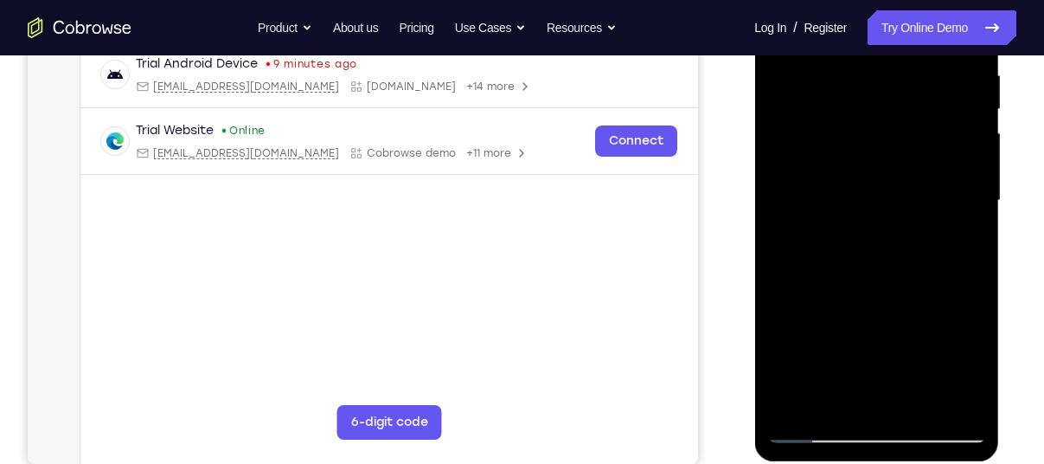
click at [864, 118] on div at bounding box center [876, 200] width 218 height 485
drag, startPoint x: 876, startPoint y: 209, endPoint x: 897, endPoint y: 80, distance: 130.7
click at [897, 80] on div at bounding box center [876, 200] width 218 height 485
click at [857, 201] on div at bounding box center [876, 200] width 218 height 485
drag, startPoint x: 921, startPoint y: 164, endPoint x: 944, endPoint y: 228, distance: 67.0
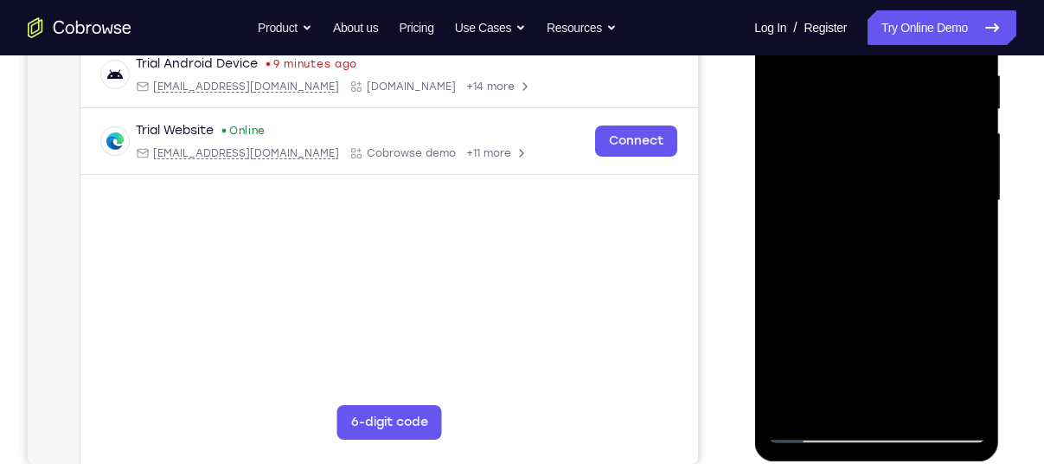
click at [944, 228] on div at bounding box center [876, 200] width 218 height 485
click at [858, 310] on div at bounding box center [876, 200] width 218 height 485
click at [812, 433] on div at bounding box center [876, 200] width 218 height 485
drag, startPoint x: 910, startPoint y: 154, endPoint x: 922, endPoint y: 224, distance: 71.1
click at [922, 224] on div at bounding box center [876, 200] width 218 height 485
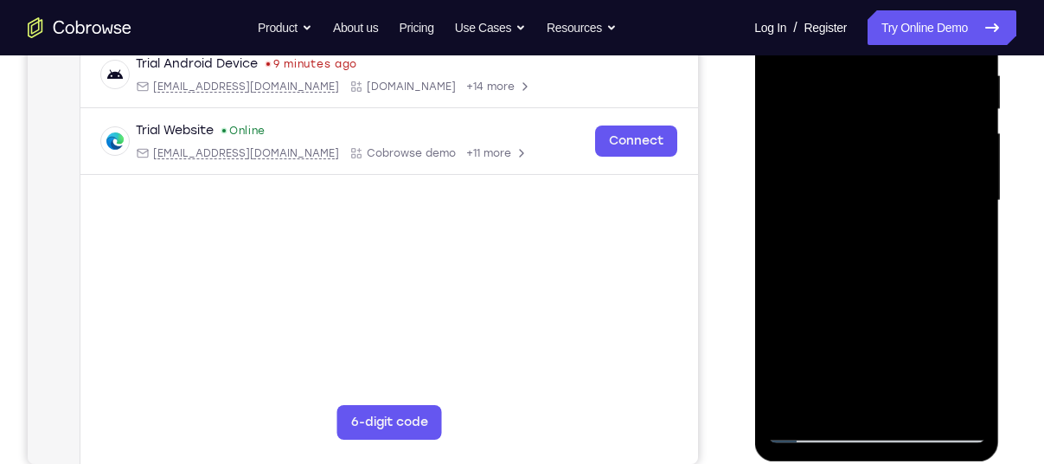
drag, startPoint x: 922, startPoint y: 224, endPoint x: 928, endPoint y: 335, distance: 110.9
click at [928, 335] on div at bounding box center [876, 200] width 218 height 485
drag, startPoint x: 903, startPoint y: 238, endPoint x: 918, endPoint y: 349, distance: 111.7
click at [918, 349] on div at bounding box center [876, 200] width 218 height 485
drag, startPoint x: 883, startPoint y: 230, endPoint x: 903, endPoint y: 88, distance: 143.3
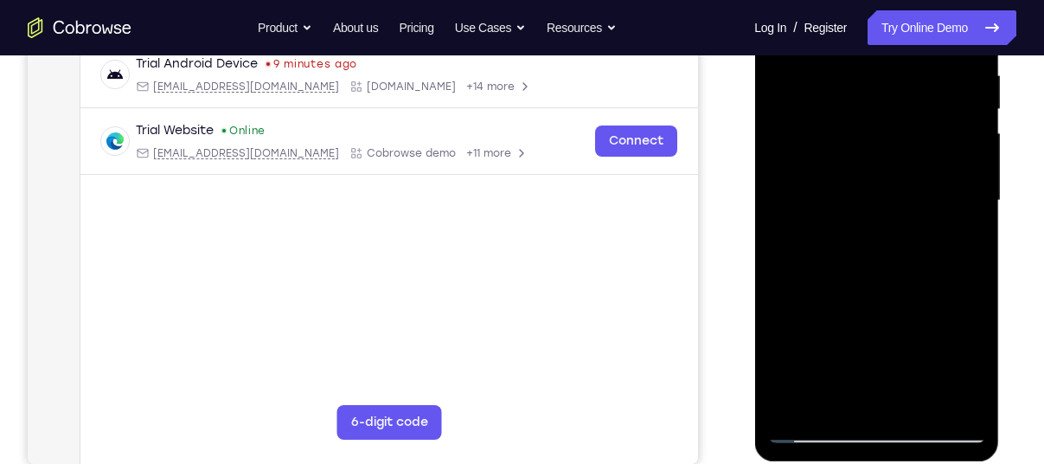
click at [903, 88] on div at bounding box center [876, 200] width 218 height 485
drag, startPoint x: 889, startPoint y: 279, endPoint x: 911, endPoint y: 112, distance: 168.4
click at [911, 112] on div at bounding box center [876, 200] width 218 height 485
drag, startPoint x: 882, startPoint y: 288, endPoint x: 882, endPoint y: 66, distance: 222.4
drag, startPoint x: 127, startPoint y: 120, endPoint x: 1029, endPoint y: 258, distance: 912.0
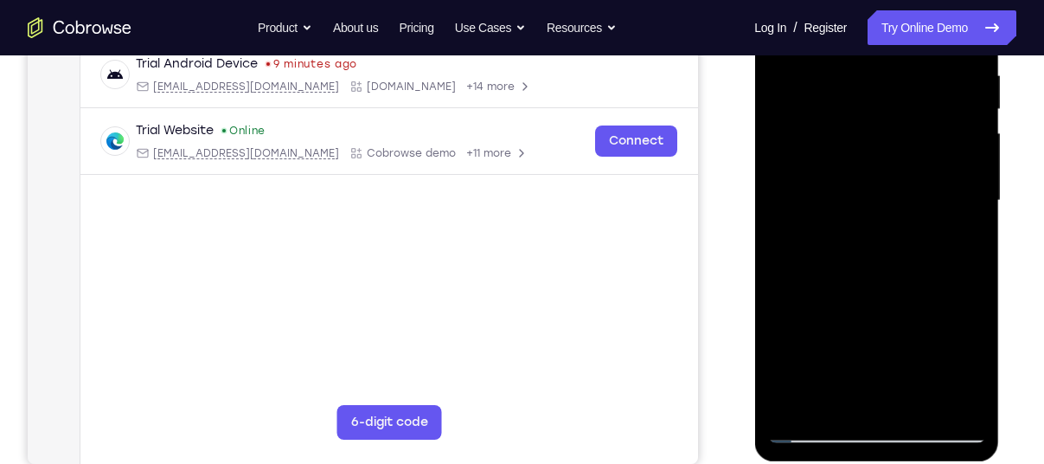
click at [1029, 258] on div "Your Support Agent Your Customer Web iOS Android Next Steps We’d be happy to gi…" at bounding box center [522, 284] width 1044 height 1141
drag, startPoint x: 895, startPoint y: 315, endPoint x: 880, endPoint y: 148, distance: 167.6
drag, startPoint x: 880, startPoint y: 148, endPoint x: 1001, endPoint y: 265, distance: 168.3
click at [1001, 265] on html "Online web based iOS Simulators and Android Emulators. Run iPhone, iPad, Mobile…" at bounding box center [877, 204] width 247 height 519
drag, startPoint x: 895, startPoint y: 237, endPoint x: 933, endPoint y: 240, distance: 38.2
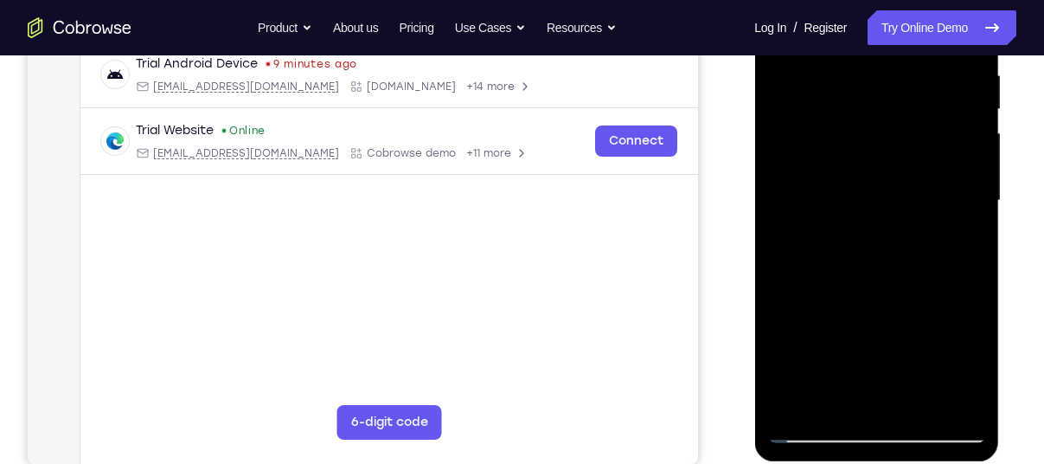
click at [933, 240] on div at bounding box center [876, 200] width 218 height 485
click at [934, 138] on div at bounding box center [876, 200] width 218 height 485
click at [992, 136] on div at bounding box center [876, 203] width 245 height 516
click at [1035, 136] on div "Your Support Agent Your Customer Web iOS Android Next Steps We’d be happy to gi…" at bounding box center [522, 284] width 1044 height 1141
click at [1017, 112] on div "Your Support Agent Your Customer Web iOS Android Next Steps We’d be happy to gi…" at bounding box center [522, 284] width 1044 height 1141
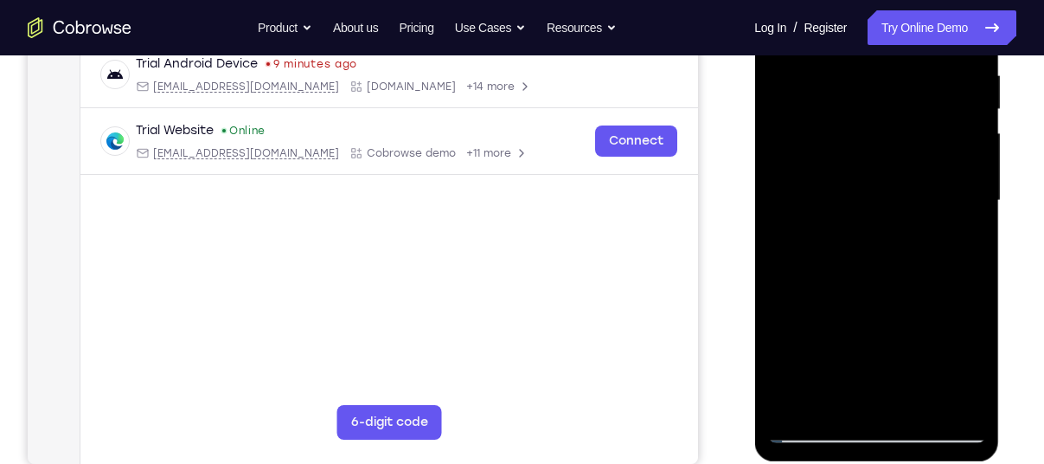
drag, startPoint x: 1771, startPoint y: 58, endPoint x: 972, endPoint y: 136, distance: 803.2
click at [972, 136] on div at bounding box center [876, 200] width 218 height 485
drag, startPoint x: 971, startPoint y: 127, endPoint x: 970, endPoint y: 305, distance: 178.2
click at [970, 305] on div at bounding box center [876, 200] width 218 height 485
drag, startPoint x: 970, startPoint y: 305, endPoint x: 985, endPoint y: 473, distance: 168.6
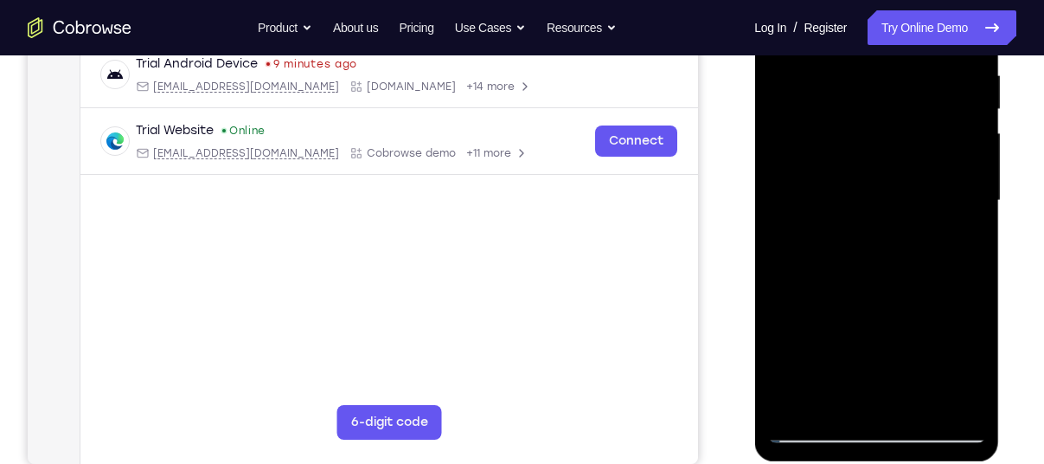
click at [985, 463] on html "Online web based iOS Simulators and Android Emulators. Run iPhone, iPad, Mobile…" at bounding box center [877, 204] width 247 height 519
drag, startPoint x: 889, startPoint y: 140, endPoint x: 966, endPoint y: 138, distance: 76.2
click at [966, 138] on div at bounding box center [876, 200] width 218 height 485
click at [944, 142] on div at bounding box center [876, 200] width 218 height 485
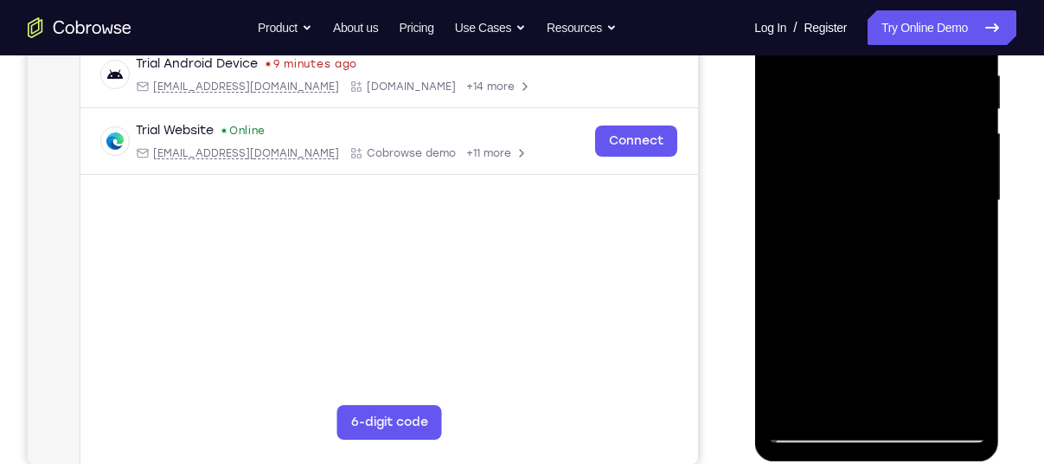
click at [944, 142] on div at bounding box center [876, 200] width 218 height 485
click at [896, 142] on div at bounding box center [876, 200] width 218 height 485
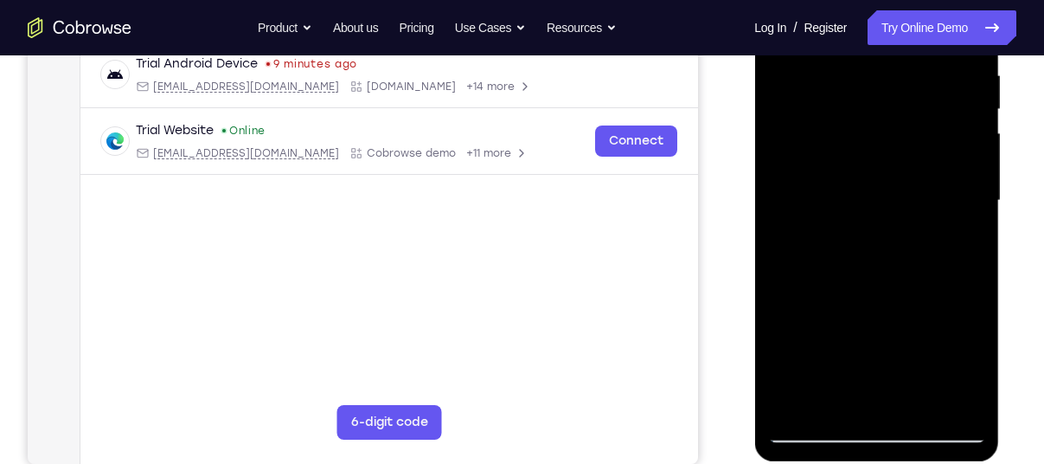
drag, startPoint x: 921, startPoint y: 158, endPoint x: 979, endPoint y: 149, distance: 57.9
click at [979, 149] on div at bounding box center [876, 200] width 218 height 485
click at [892, 111] on div at bounding box center [876, 200] width 218 height 485
drag, startPoint x: 944, startPoint y: 101, endPoint x: 961, endPoint y: 247, distance: 146.4
click at [961, 247] on div at bounding box center [876, 200] width 218 height 485
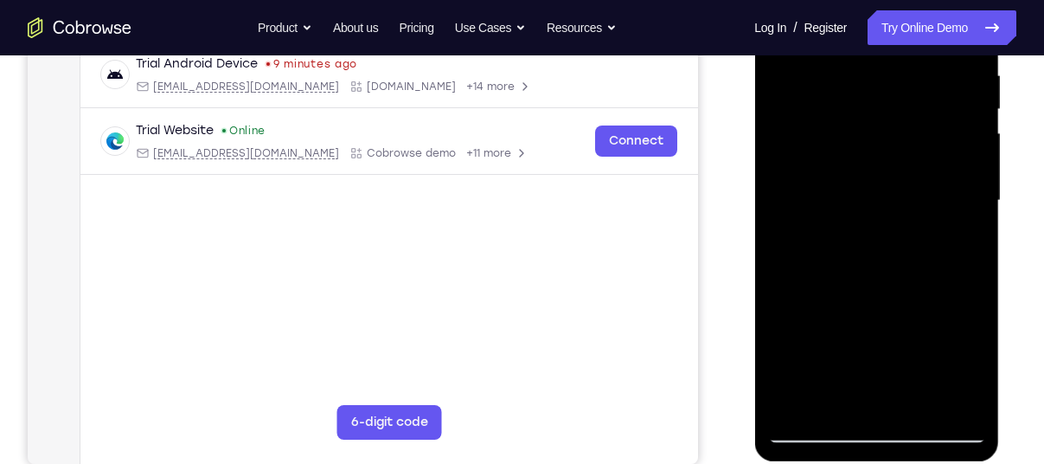
drag, startPoint x: 947, startPoint y: 112, endPoint x: 951, endPoint y: 266, distance: 154.0
click at [951, 266] on div at bounding box center [876, 200] width 218 height 485
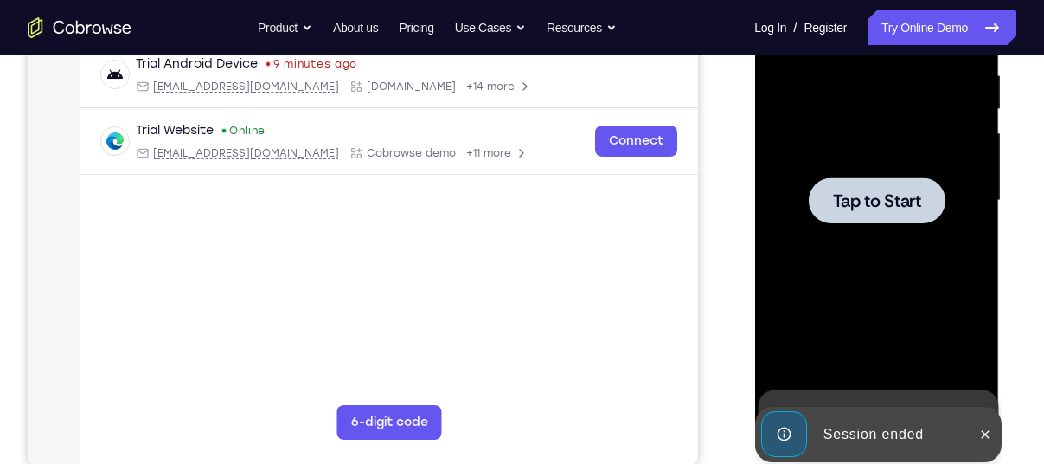
click at [920, 177] on div at bounding box center [876, 200] width 137 height 46
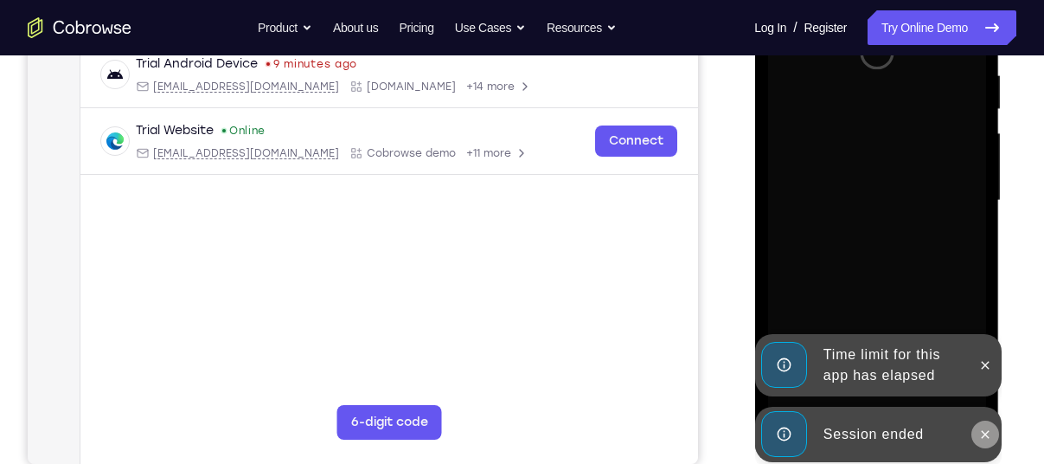
click at [982, 430] on icon at bounding box center [985, 434] width 14 height 14
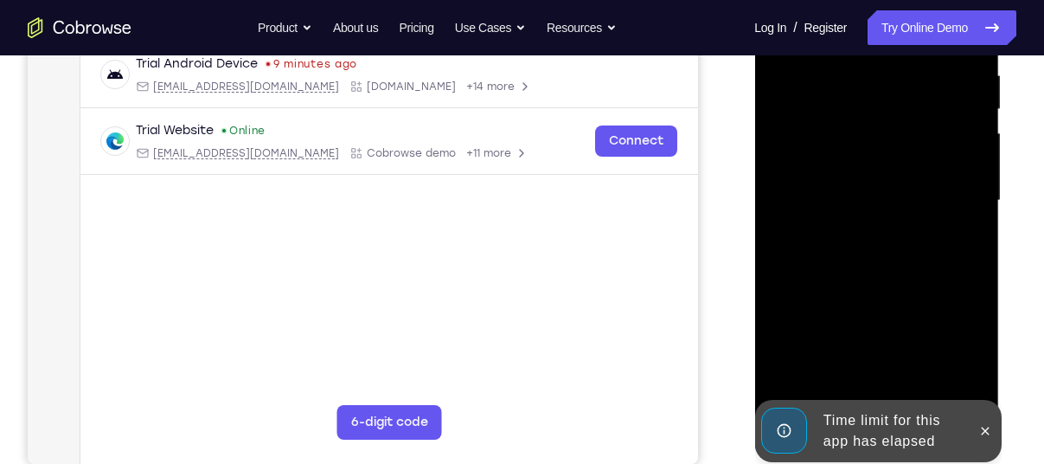
click at [983, 368] on div at bounding box center [876, 200] width 218 height 485
click at [979, 424] on icon at bounding box center [985, 431] width 14 height 14
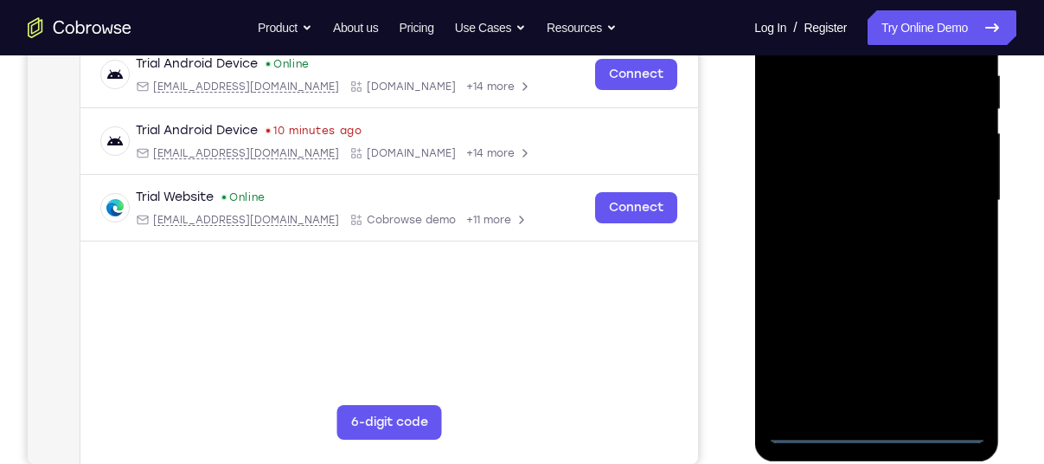
click at [888, 429] on div at bounding box center [876, 200] width 218 height 485
click at [953, 361] on div at bounding box center [876, 200] width 218 height 485
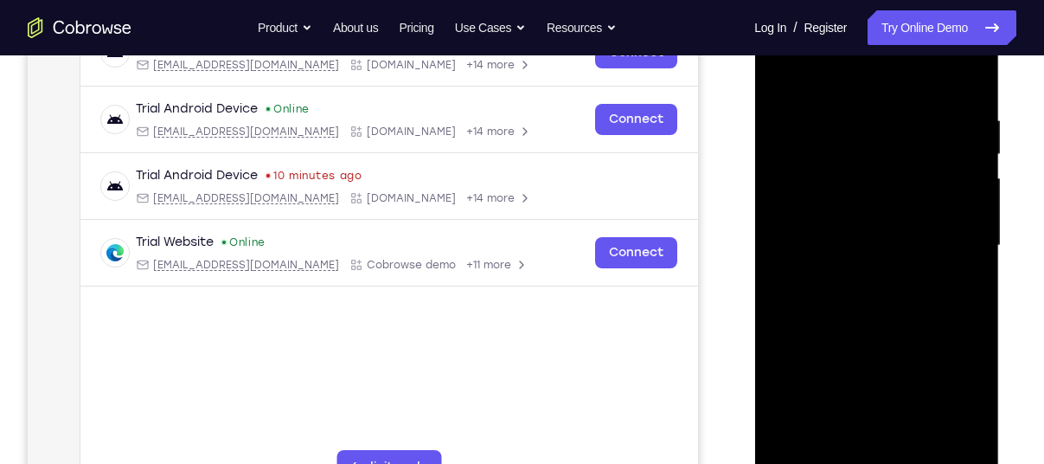
click at [857, 72] on div at bounding box center [876, 245] width 218 height 485
click at [876, 148] on div at bounding box center [876, 245] width 218 height 485
drag, startPoint x: 1005, startPoint y: 159, endPoint x: 1015, endPoint y: 285, distance: 125.8
click at [1015, 285] on div at bounding box center [878, 244] width 277 height 532
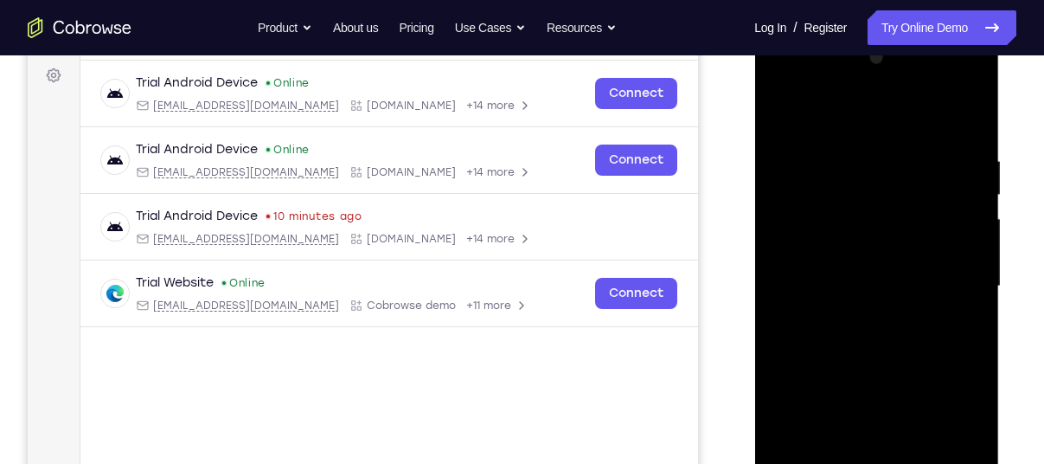
scroll to position [254, 0]
drag, startPoint x: 837, startPoint y: 81, endPoint x: 866, endPoint y: 80, distance: 29.4
click at [866, 80] on div at bounding box center [876, 287] width 218 height 485
drag, startPoint x: 866, startPoint y: 80, endPoint x: 908, endPoint y: 90, distance: 42.6
click at [908, 90] on div at bounding box center [876, 287] width 218 height 485
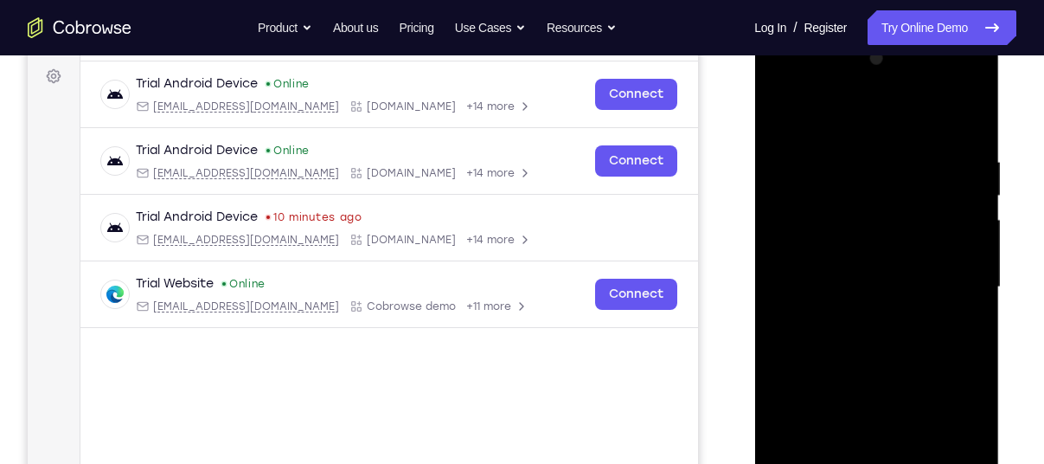
drag, startPoint x: 908, startPoint y: 85, endPoint x: 968, endPoint y: 82, distance: 60.6
click at [968, 82] on div at bounding box center [876, 287] width 218 height 485
drag, startPoint x: 870, startPoint y: 245, endPoint x: 883, endPoint y: 143, distance: 102.8
click at [883, 143] on div at bounding box center [876, 287] width 218 height 485
drag, startPoint x: 885, startPoint y: 305, endPoint x: 897, endPoint y: 164, distance: 142.4
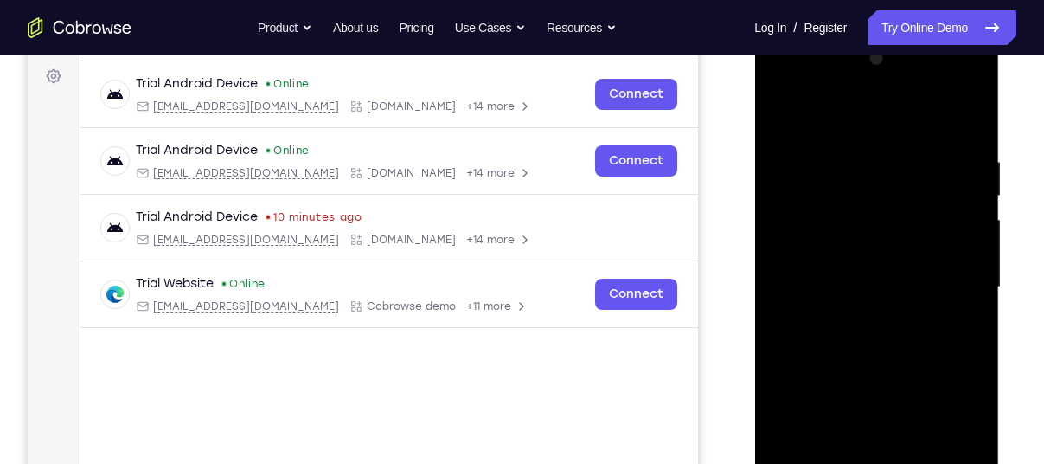
click at [897, 164] on div at bounding box center [876, 287] width 218 height 485
drag, startPoint x: 895, startPoint y: 318, endPoint x: 890, endPoint y: 120, distance: 197.3
click at [890, 120] on div at bounding box center [876, 287] width 218 height 485
drag, startPoint x: 885, startPoint y: 380, endPoint x: 882, endPoint y: 138, distance: 242.3
click at [882, 138] on div at bounding box center [876, 287] width 218 height 485
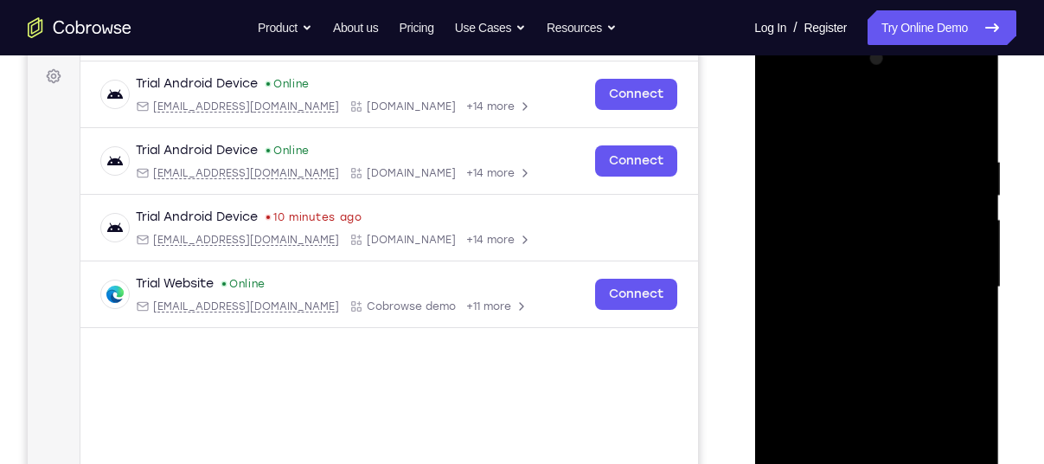
drag, startPoint x: 861, startPoint y: 357, endPoint x: 863, endPoint y: 105, distance: 252.6
click at [863, 105] on div at bounding box center [876, 287] width 218 height 485
drag, startPoint x: 870, startPoint y: 300, endPoint x: 870, endPoint y: 119, distance: 181.7
click at [870, 119] on div at bounding box center [876, 287] width 218 height 485
click at [847, 372] on div at bounding box center [876, 287] width 218 height 485
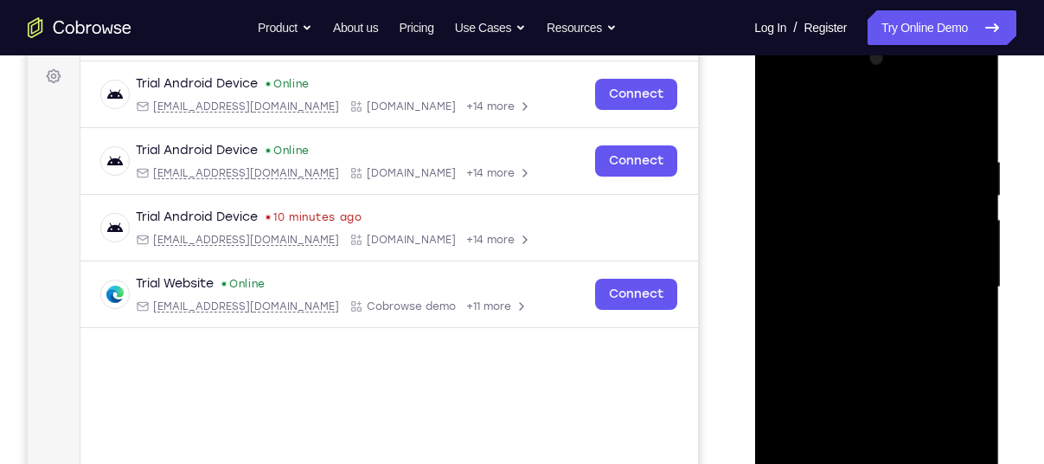
drag, startPoint x: 899, startPoint y: 255, endPoint x: 928, endPoint y: 129, distance: 129.7
click at [928, 129] on div at bounding box center [876, 287] width 218 height 485
click at [822, 329] on div at bounding box center [876, 287] width 218 height 485
click at [844, 328] on div at bounding box center [876, 287] width 218 height 485
drag, startPoint x: 927, startPoint y: 252, endPoint x: 937, endPoint y: 166, distance: 86.3
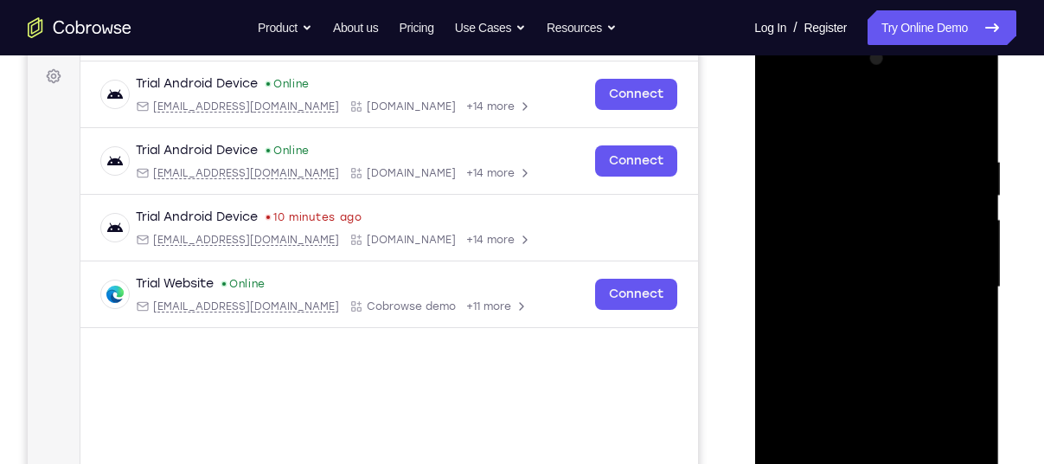
click at [937, 166] on div at bounding box center [876, 287] width 218 height 485
click at [876, 323] on div at bounding box center [876, 287] width 218 height 485
click at [876, 339] on div at bounding box center [876, 287] width 218 height 485
drag, startPoint x: 908, startPoint y: 157, endPoint x: 908, endPoint y: 204, distance: 47.6
click at [908, 204] on div at bounding box center [876, 287] width 218 height 485
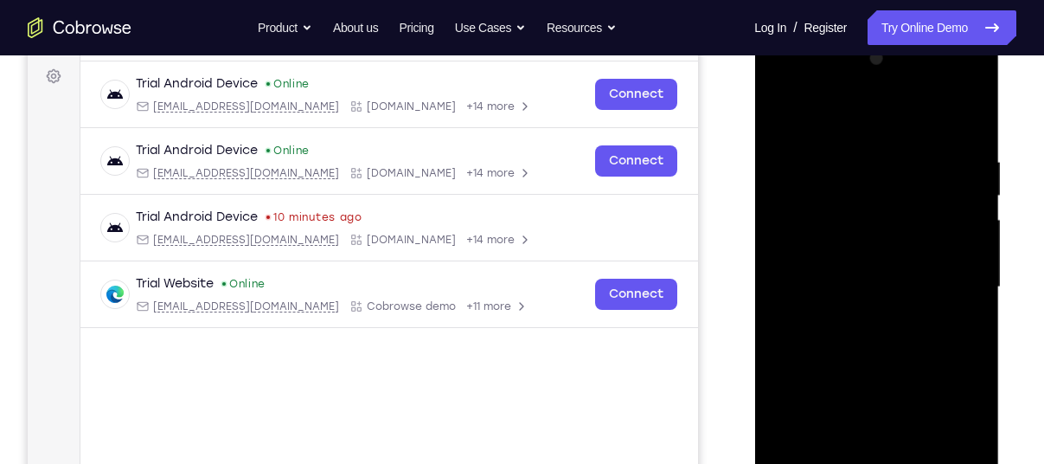
click at [899, 151] on div at bounding box center [876, 287] width 218 height 485
drag, startPoint x: 921, startPoint y: 177, endPoint x: 984, endPoint y: 162, distance: 65.1
click at [984, 162] on div at bounding box center [876, 287] width 218 height 485
click at [890, 127] on div at bounding box center [876, 287] width 218 height 485
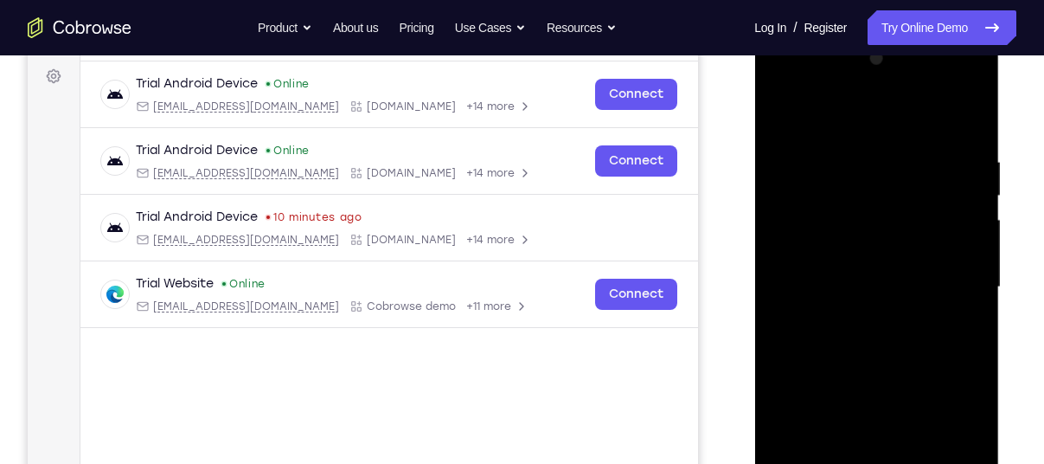
drag, startPoint x: 946, startPoint y: 102, endPoint x: 950, endPoint y: 202, distance: 99.6
click at [950, 202] on div at bounding box center [876, 287] width 218 height 485
click at [951, 89] on div at bounding box center [876, 287] width 218 height 485
click at [800, 83] on div at bounding box center [876, 287] width 218 height 485
click at [946, 276] on div at bounding box center [876, 287] width 218 height 485
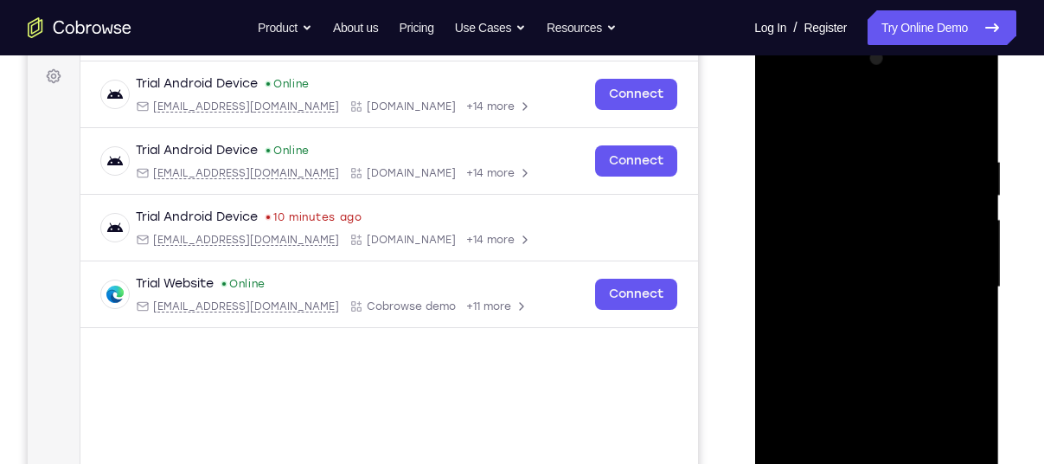
click at [857, 322] on div at bounding box center [876, 287] width 218 height 485
click at [901, 276] on div at bounding box center [876, 287] width 218 height 485
click at [895, 250] on div at bounding box center [876, 287] width 218 height 485
click at [874, 287] on div at bounding box center [876, 287] width 218 height 485
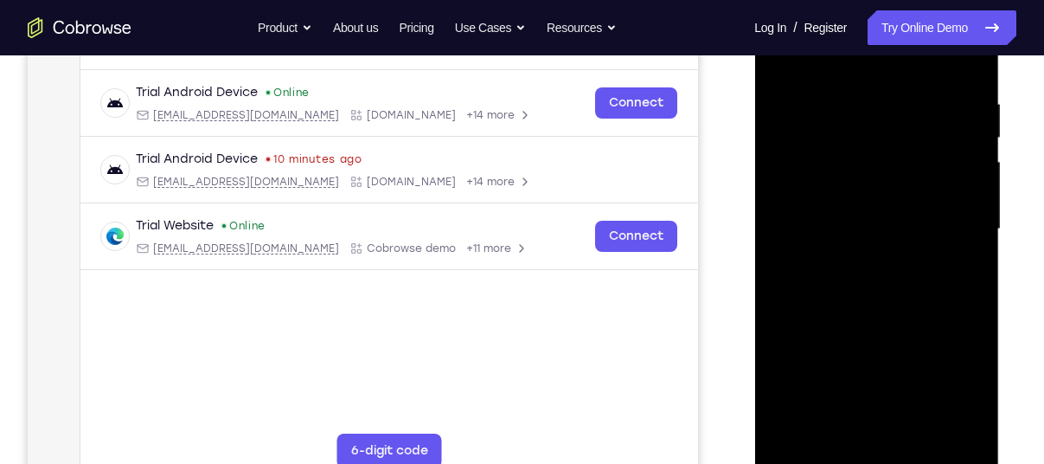
scroll to position [310, 0]
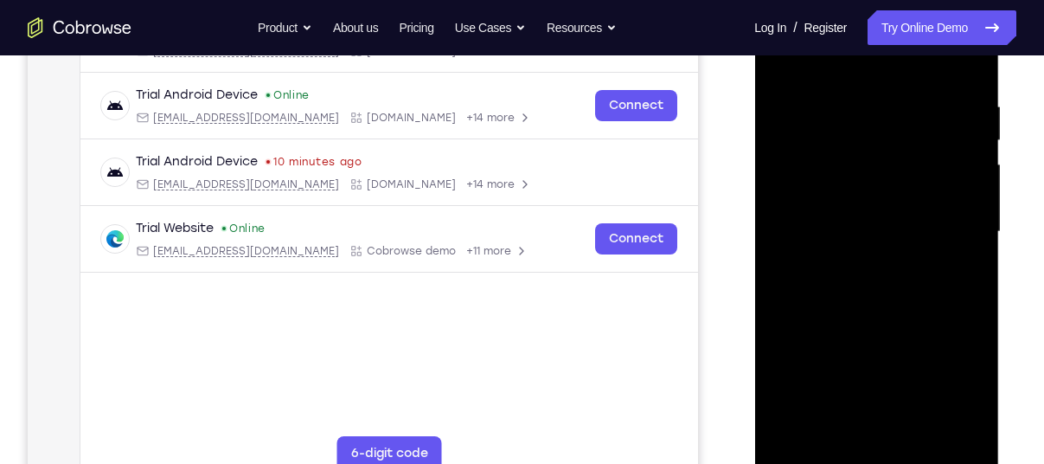
click at [909, 306] on div at bounding box center [876, 232] width 218 height 485
click at [925, 440] on div at bounding box center [876, 232] width 218 height 485
click at [882, 321] on div at bounding box center [876, 232] width 218 height 485
click at [857, 146] on div at bounding box center [876, 232] width 218 height 485
drag, startPoint x: 88, startPoint y: 440, endPoint x: 727, endPoint y: 385, distance: 640.8
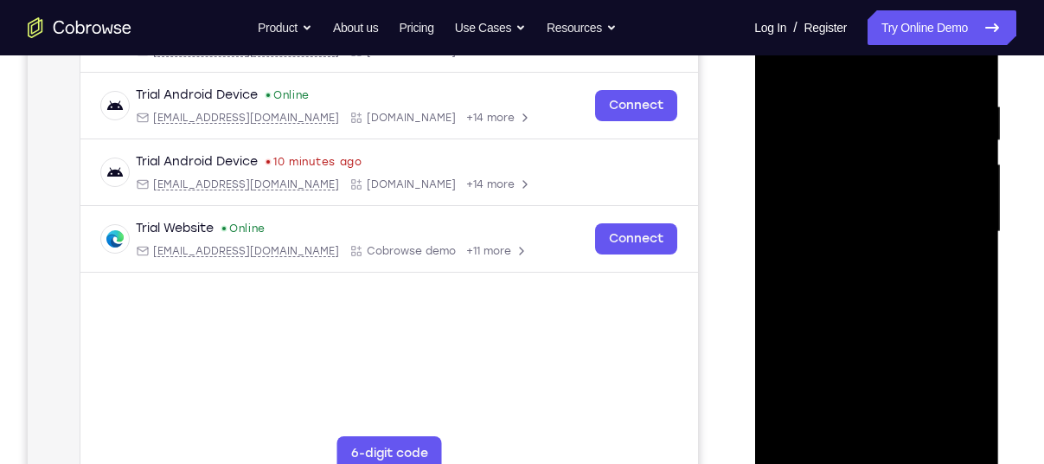
click at [727, 385] on div "Your Support Agent Your Customer Web iOS Android" at bounding box center [522, 175] width 989 height 639
click at [889, 296] on div at bounding box center [876, 232] width 218 height 485
click at [869, 421] on div at bounding box center [876, 232] width 218 height 485
click at [876, 305] on div at bounding box center [876, 232] width 218 height 485
click at [961, 268] on div at bounding box center [876, 232] width 218 height 485
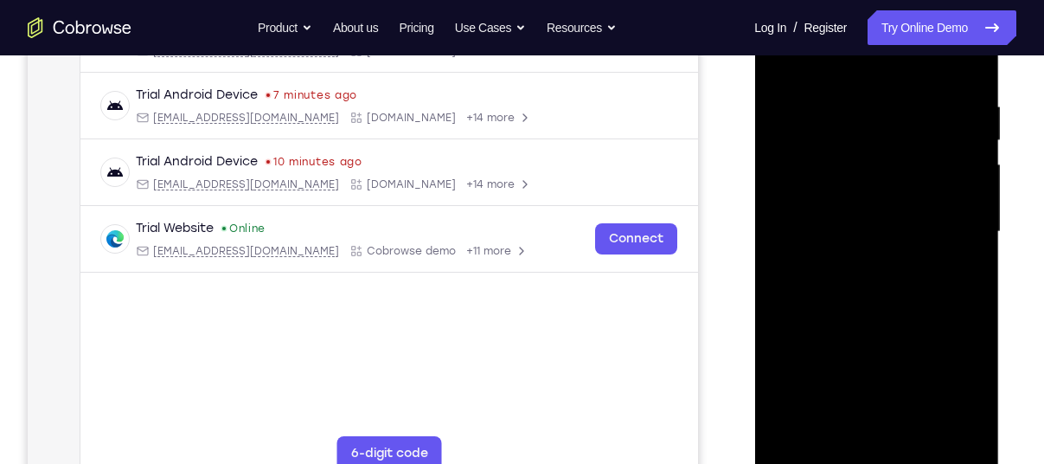
scroll to position [344, 0]
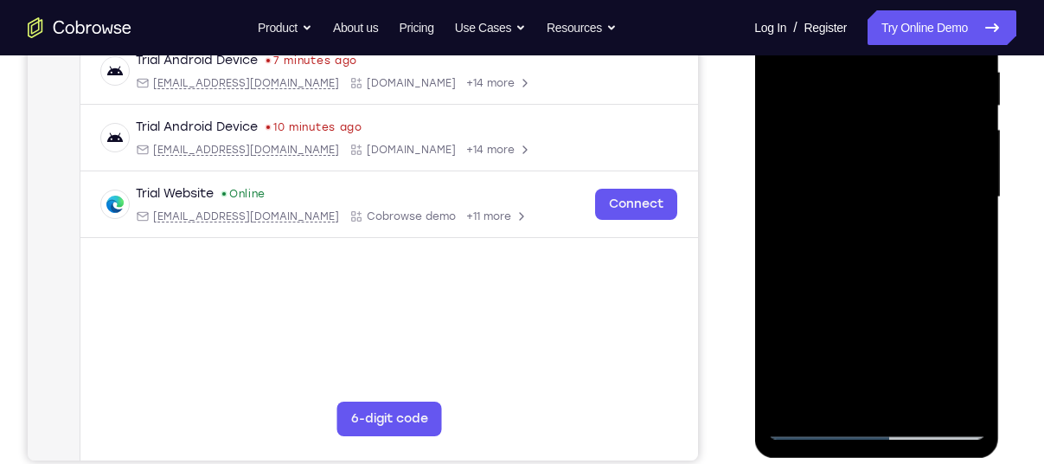
click at [810, 427] on div at bounding box center [876, 197] width 218 height 485
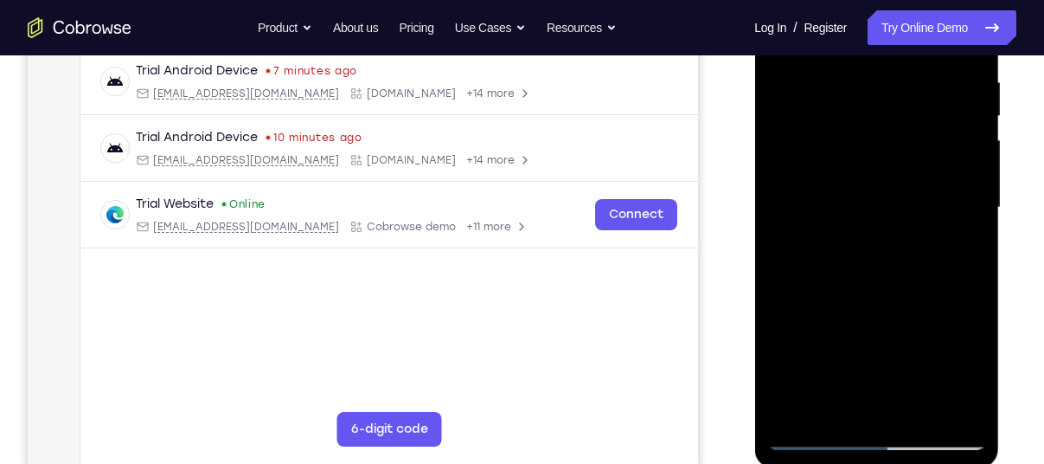
click at [971, 269] on div at bounding box center [876, 207] width 218 height 485
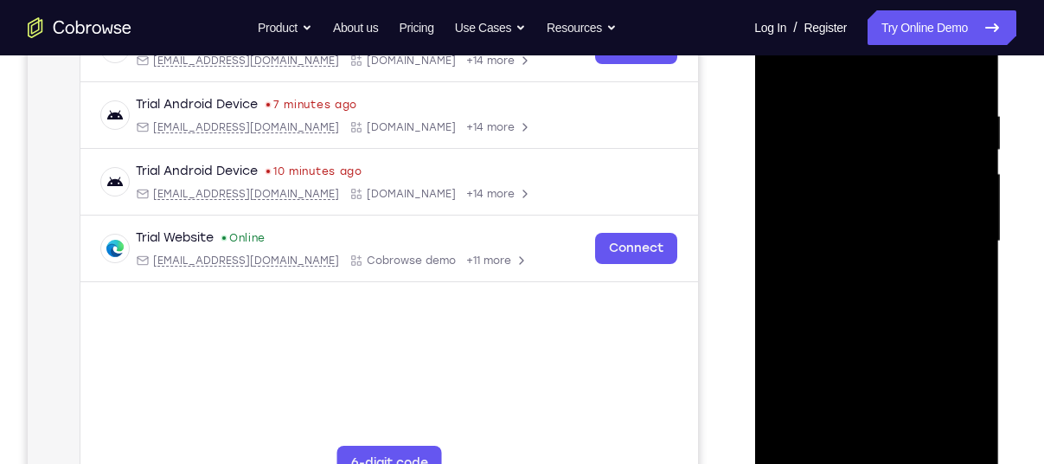
scroll to position [298, 0]
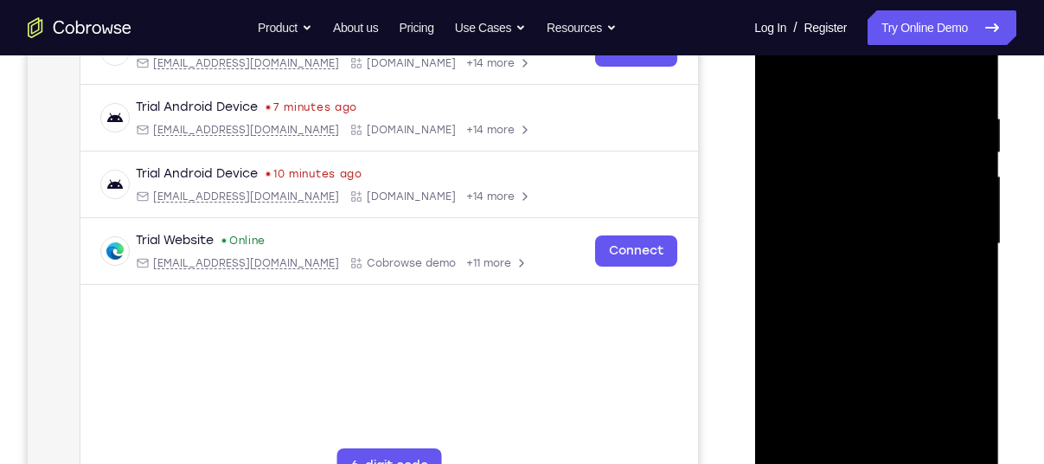
click at [859, 125] on div at bounding box center [876, 244] width 218 height 485
click at [963, 254] on div at bounding box center [876, 244] width 218 height 485
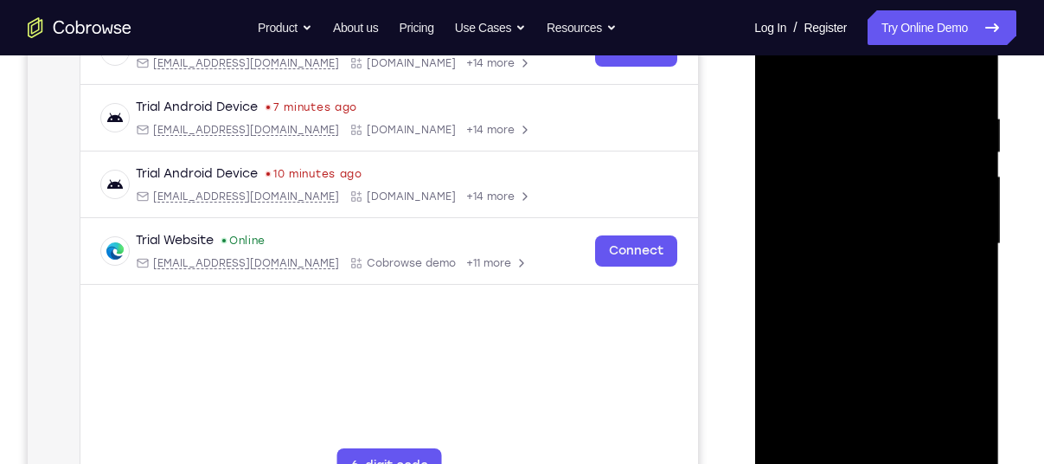
click at [966, 79] on div at bounding box center [876, 244] width 218 height 485
drag, startPoint x: 883, startPoint y: 194, endPoint x: 871, endPoint y: 388, distance: 195.0
click at [871, 388] on div at bounding box center [876, 244] width 218 height 485
click at [973, 282] on div at bounding box center [876, 244] width 218 height 485
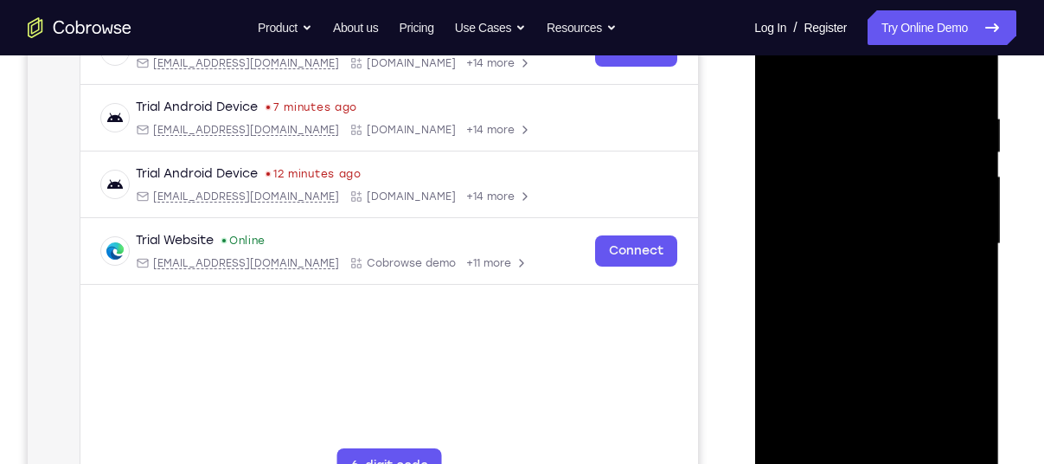
click at [853, 110] on div at bounding box center [876, 244] width 218 height 485
click at [964, 246] on div at bounding box center [876, 244] width 218 height 485
click at [965, 87] on div at bounding box center [876, 244] width 218 height 485
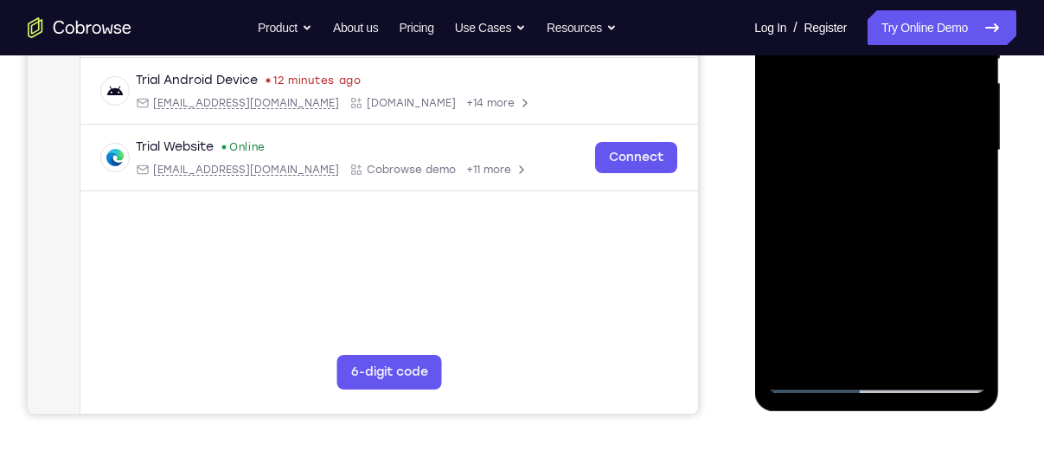
scroll to position [392, 0]
click at [918, 351] on div at bounding box center [876, 149] width 218 height 485
click at [815, 376] on div at bounding box center [876, 149] width 218 height 485
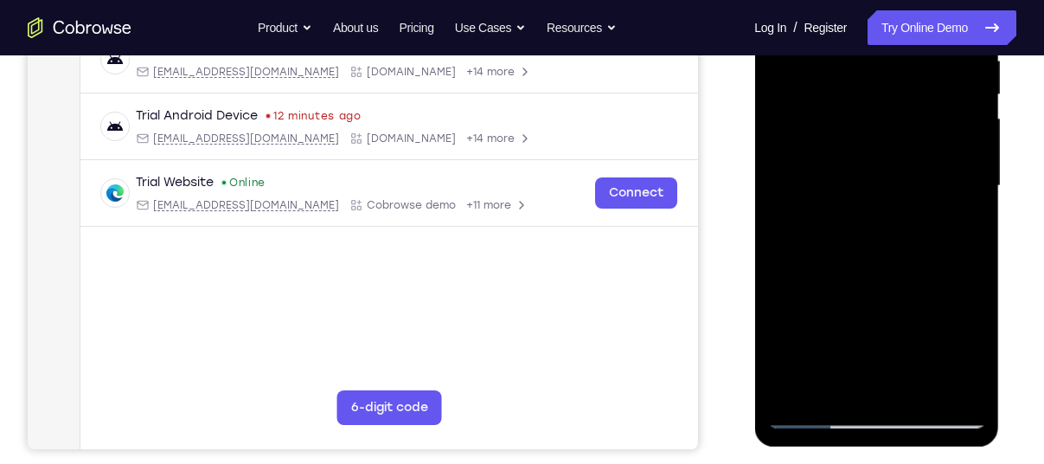
scroll to position [355, 0]
click at [925, 392] on div at bounding box center [876, 187] width 218 height 485
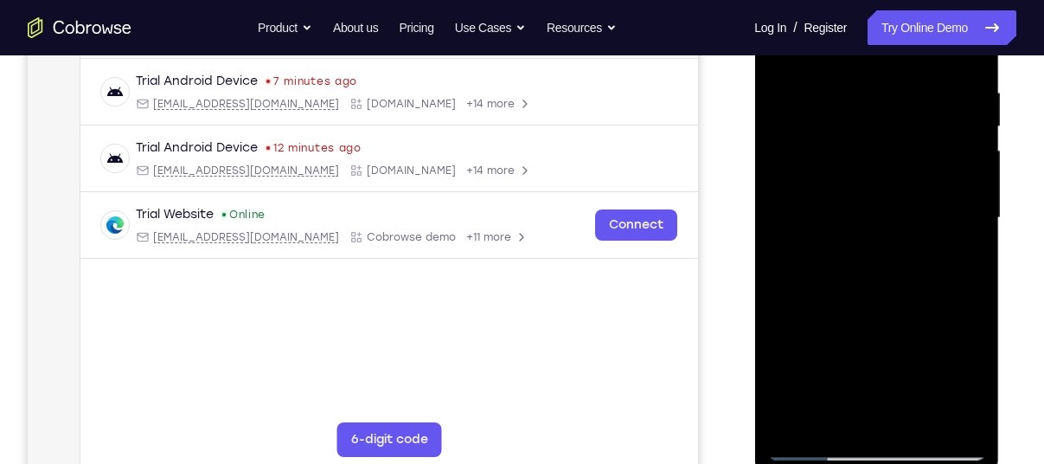
scroll to position [382, 0]
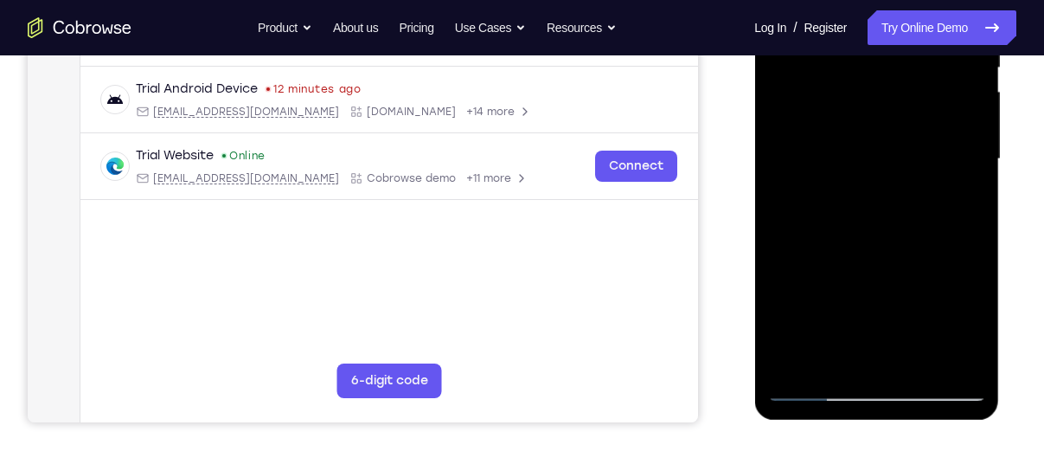
click at [816, 384] on div at bounding box center [876, 159] width 218 height 485
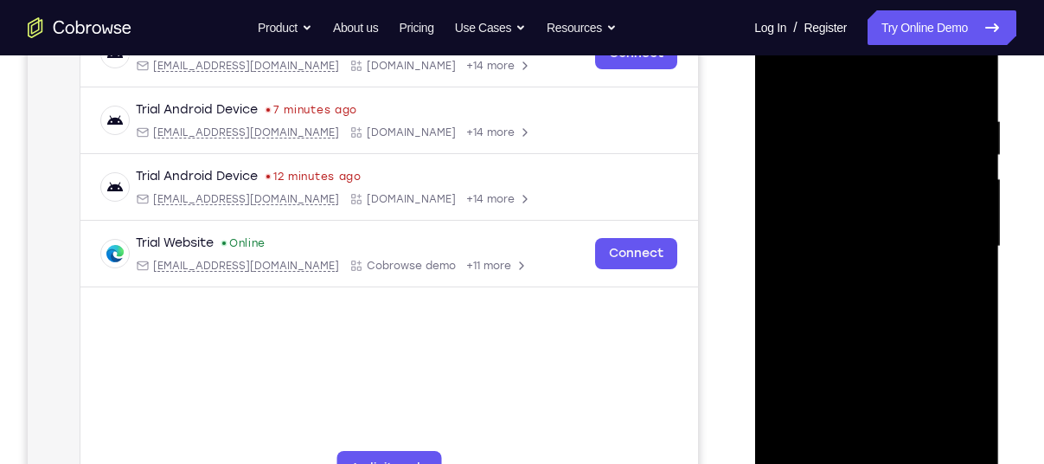
scroll to position [292, 0]
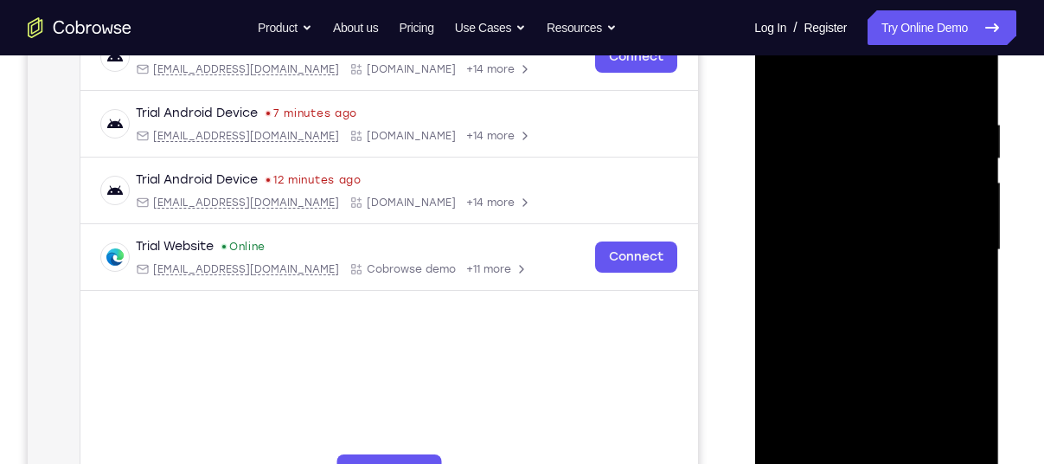
drag, startPoint x: 854, startPoint y: 226, endPoint x: 867, endPoint y: 387, distance: 161.5
click at [867, 387] on div at bounding box center [876, 250] width 218 height 485
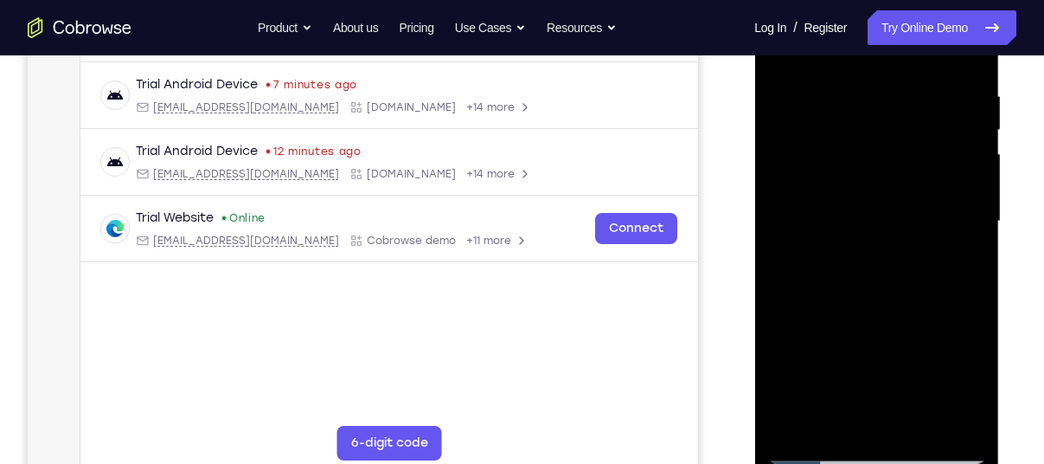
scroll to position [321, 0]
click at [921, 417] on div at bounding box center [876, 220] width 218 height 485
click at [816, 448] on div at bounding box center [876, 220] width 218 height 485
